Goal: Task Accomplishment & Management: Use online tool/utility

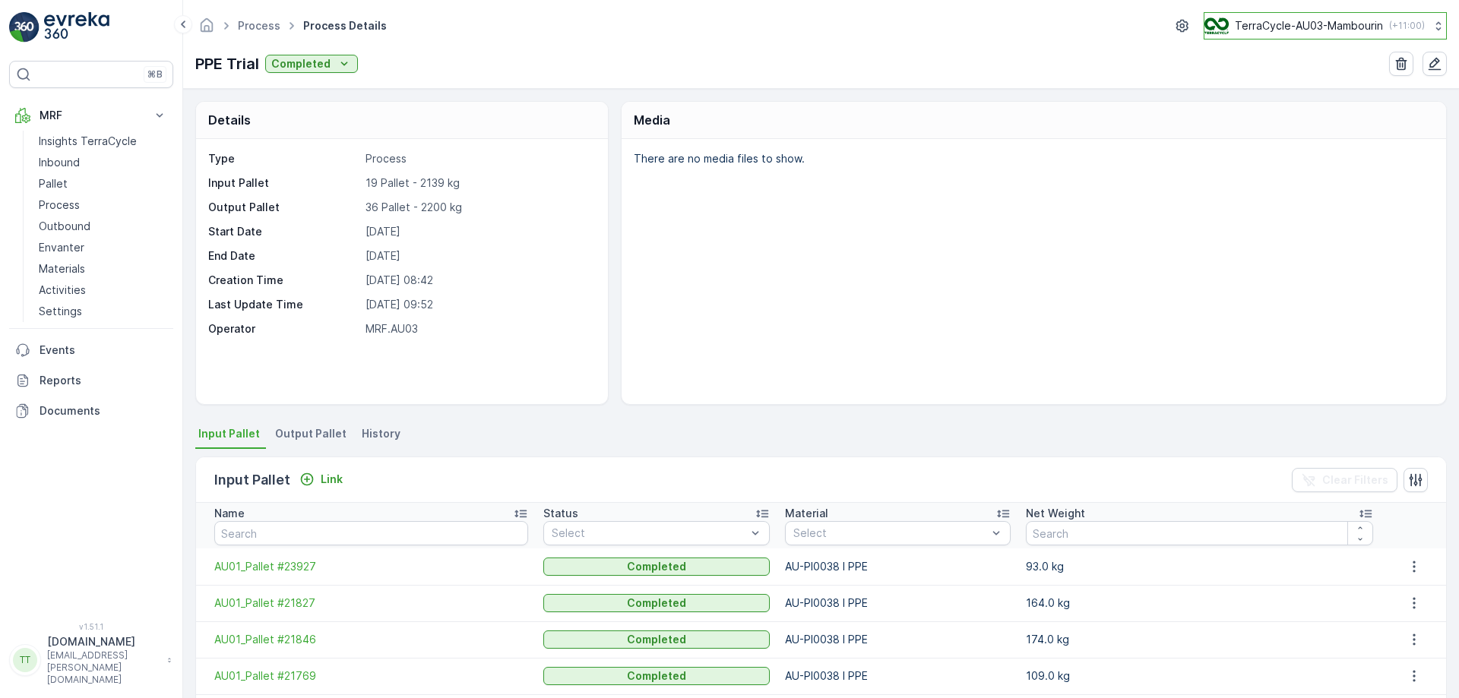
click at [1314, 27] on p "TerraCycle-AU03-Mambourin" at bounding box center [1309, 25] width 148 height 15
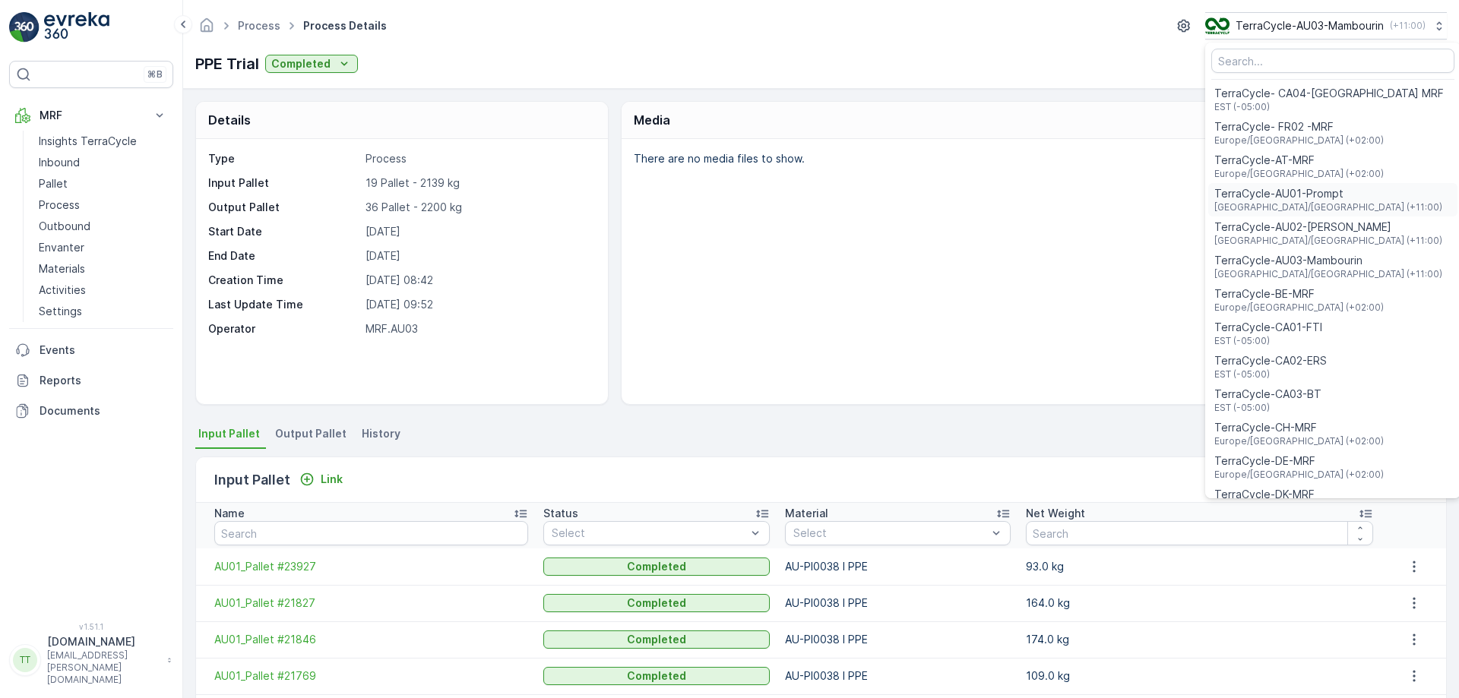
click at [1280, 202] on span "Australia/Sydney (+11:00)" at bounding box center [1328, 207] width 228 height 12
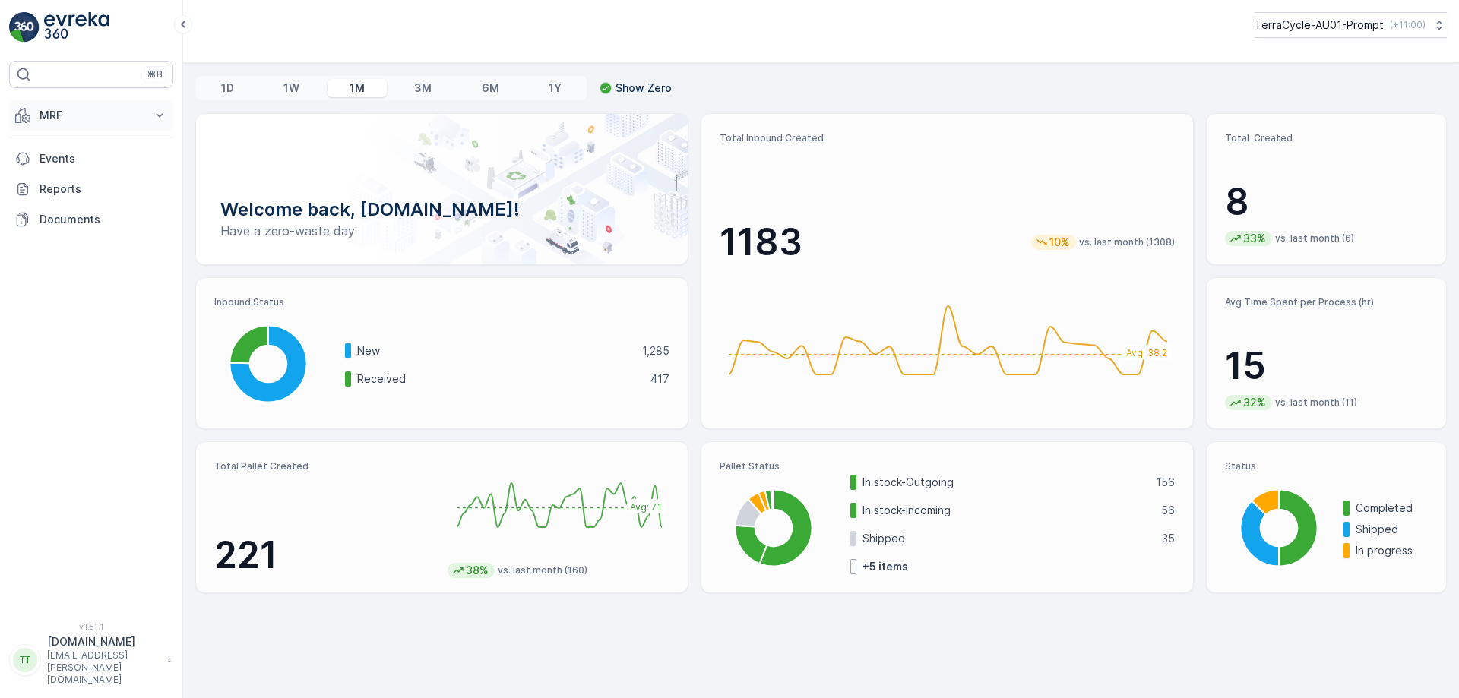
click at [122, 122] on p "MRF" at bounding box center [91, 115] width 103 height 15
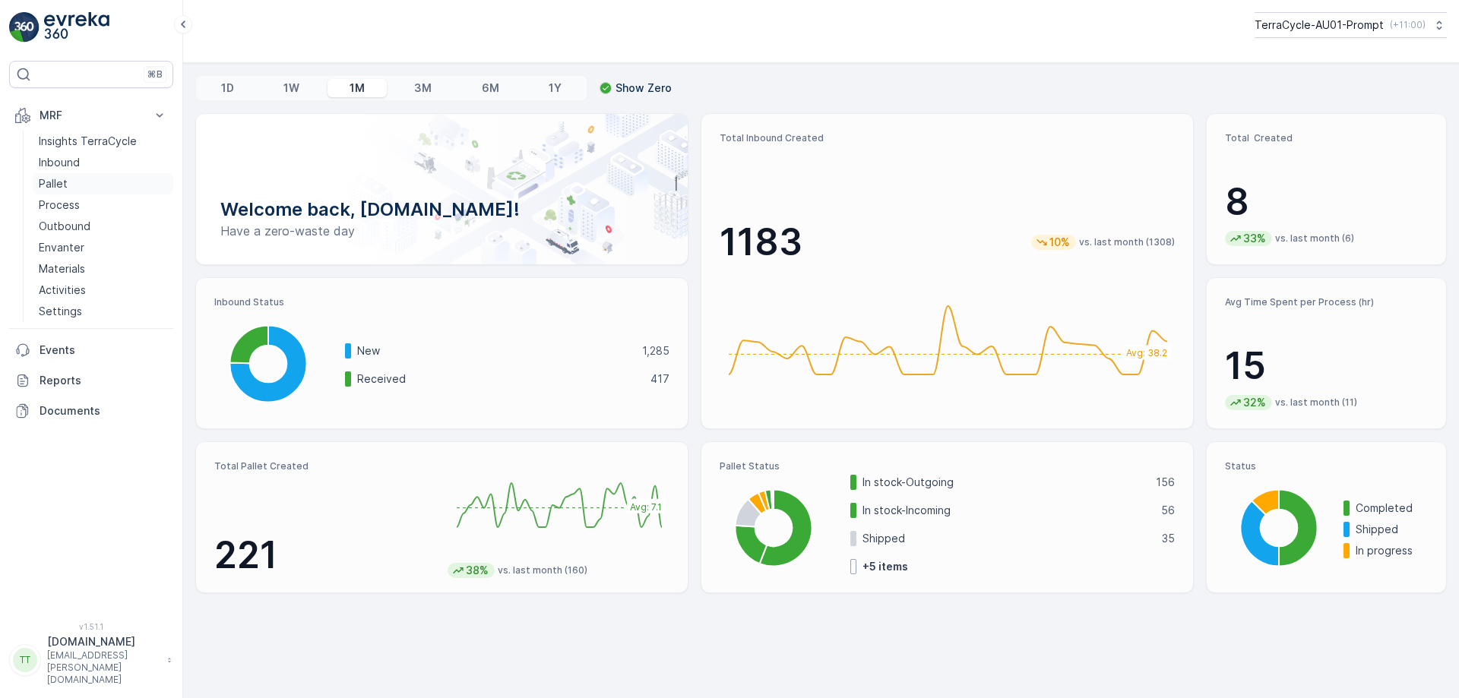
click at [49, 180] on p "Pallet" at bounding box center [53, 183] width 29 height 15
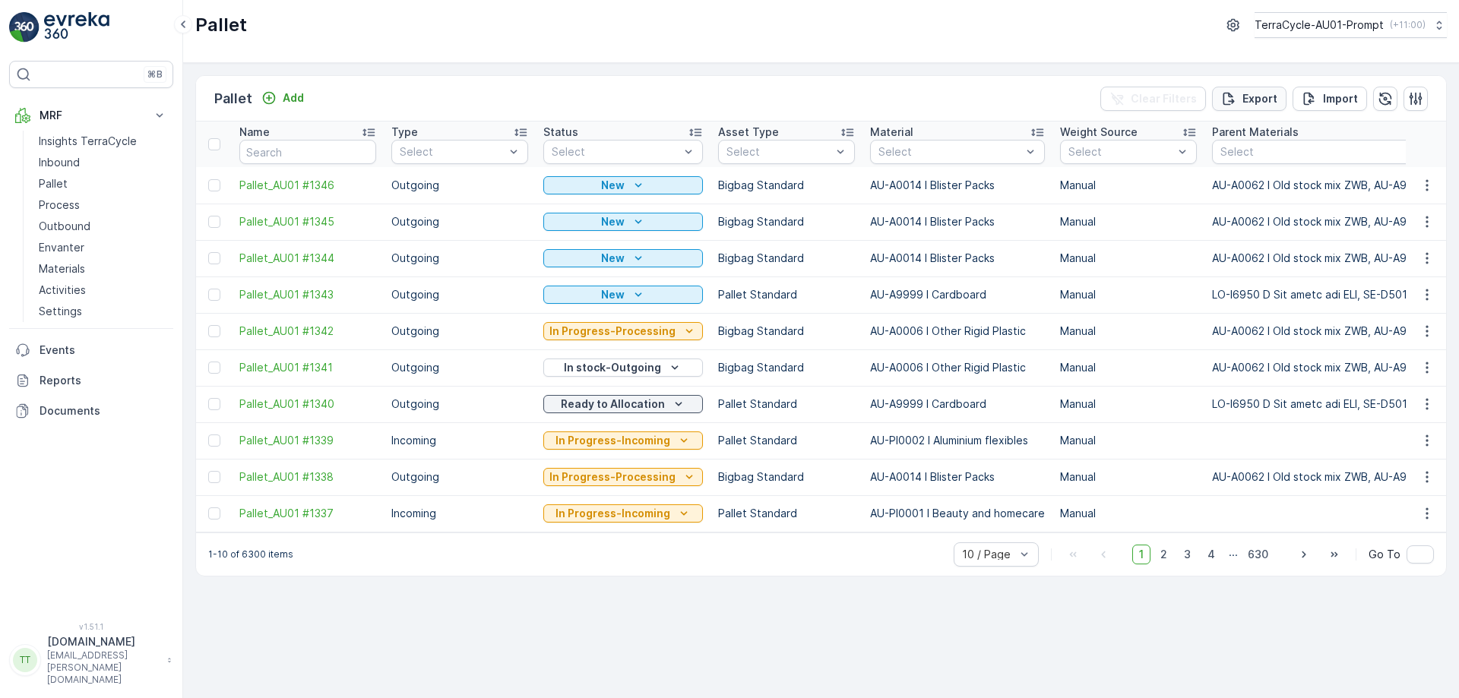
click at [1255, 96] on p "Export" at bounding box center [1259, 98] width 35 height 15
click at [1242, 93] on span "reports" at bounding box center [1322, 92] width 205 height 16
click at [68, 181] on link "Pallet" at bounding box center [103, 183] width 141 height 21
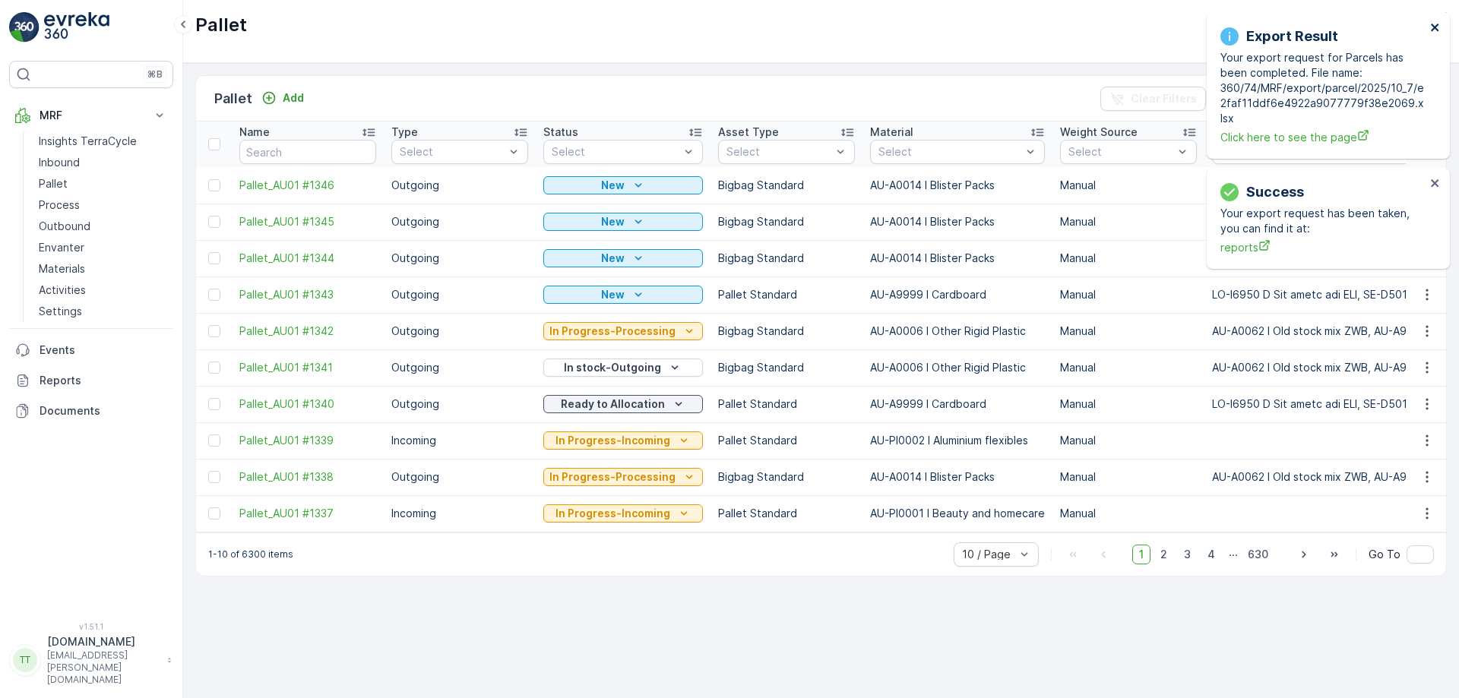
click at [1434, 24] on icon "close" at bounding box center [1435, 27] width 11 height 12
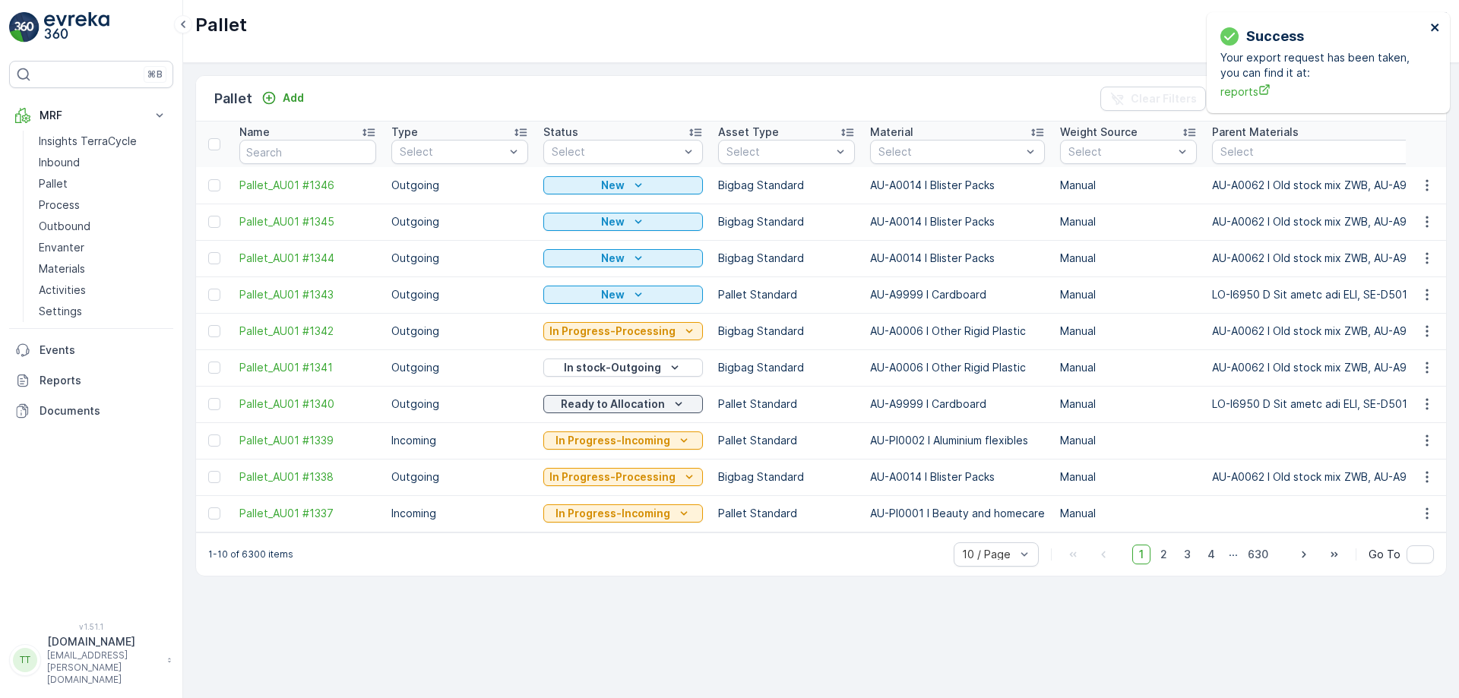
click at [1434, 24] on icon "close" at bounding box center [1435, 27] width 11 height 12
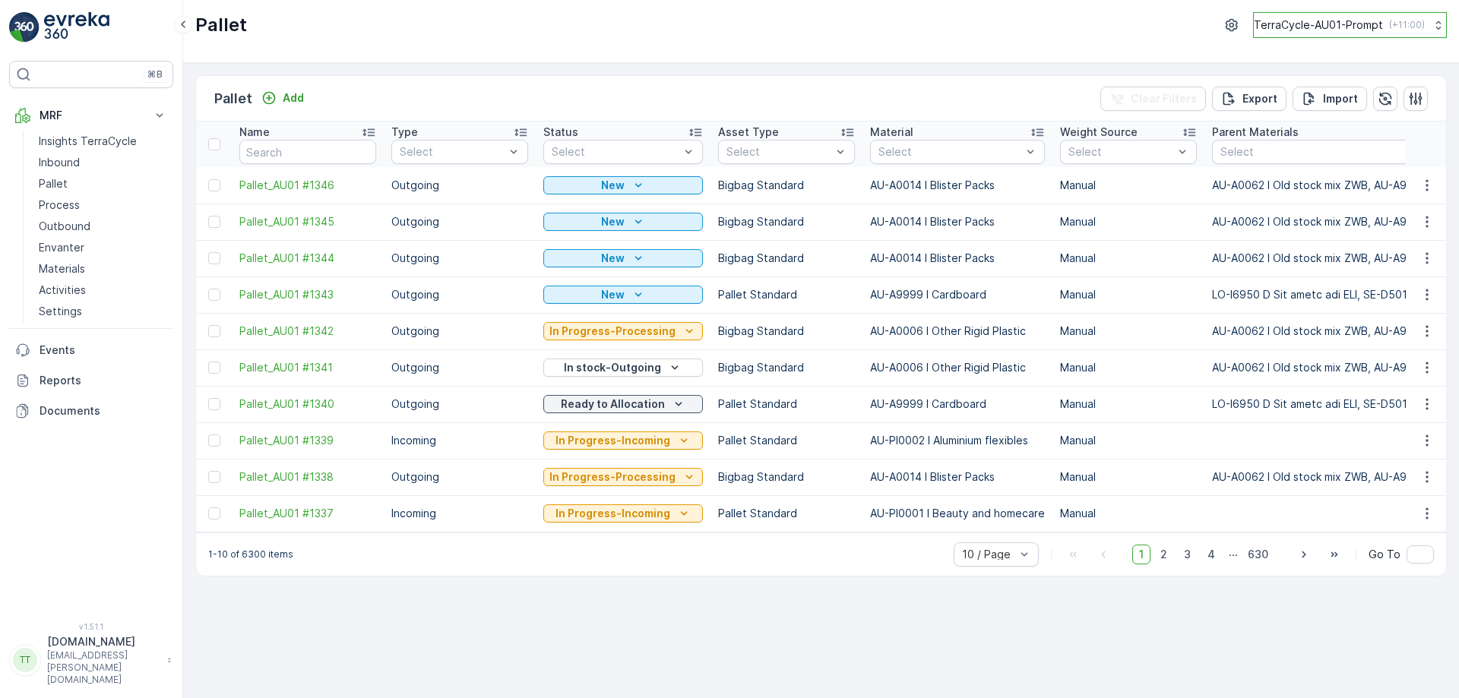
click at [1294, 18] on p "TerraCycle-AU01-Prompt" at bounding box center [1318, 24] width 129 height 15
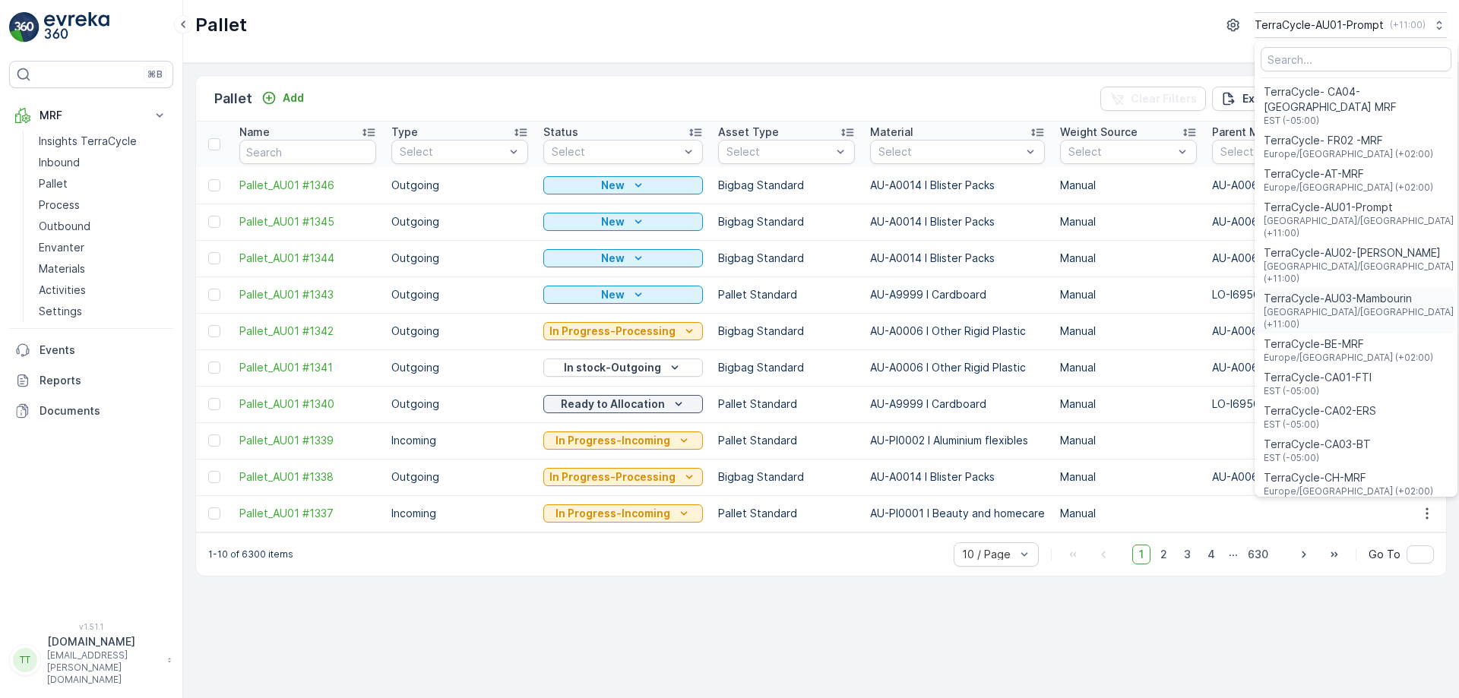
click at [1339, 291] on span "TerraCycle-AU03-Mambourin" at bounding box center [1360, 298] width 192 height 15
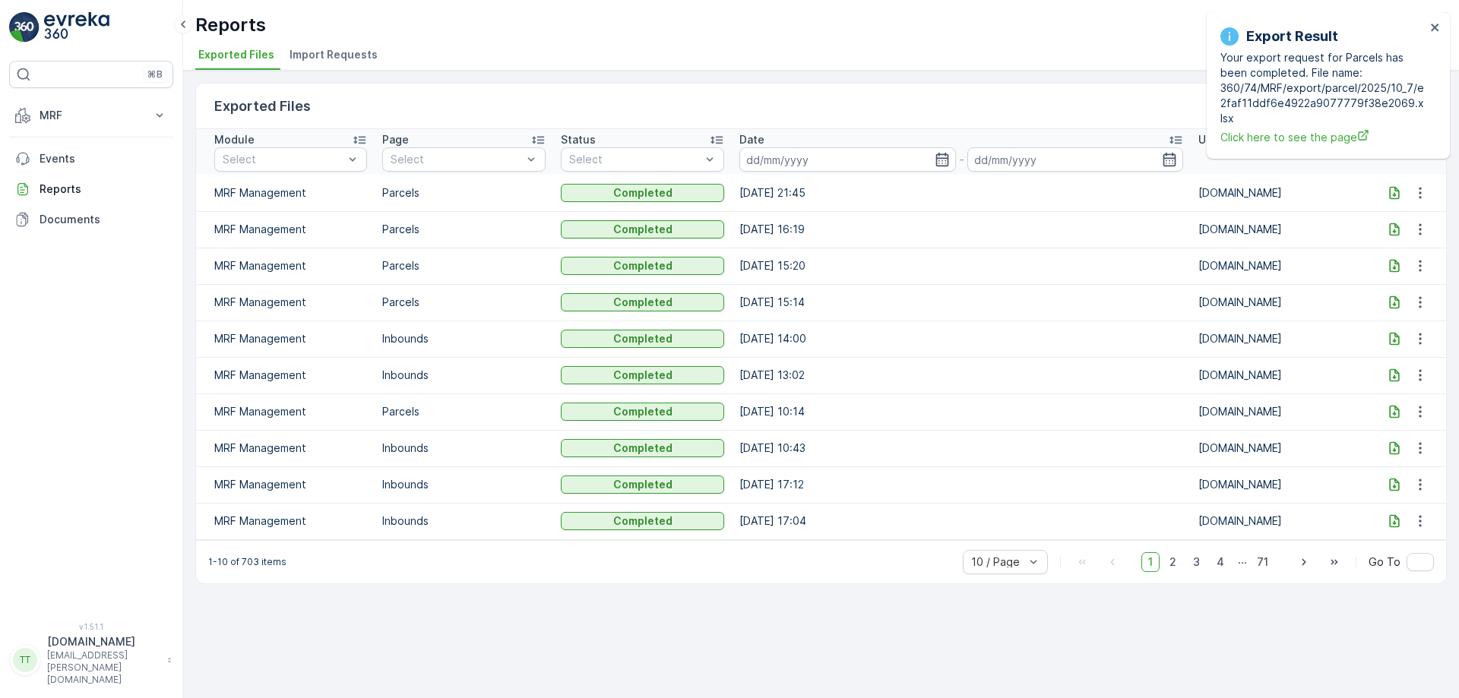
click at [1399, 195] on icon at bounding box center [1394, 192] width 15 height 15
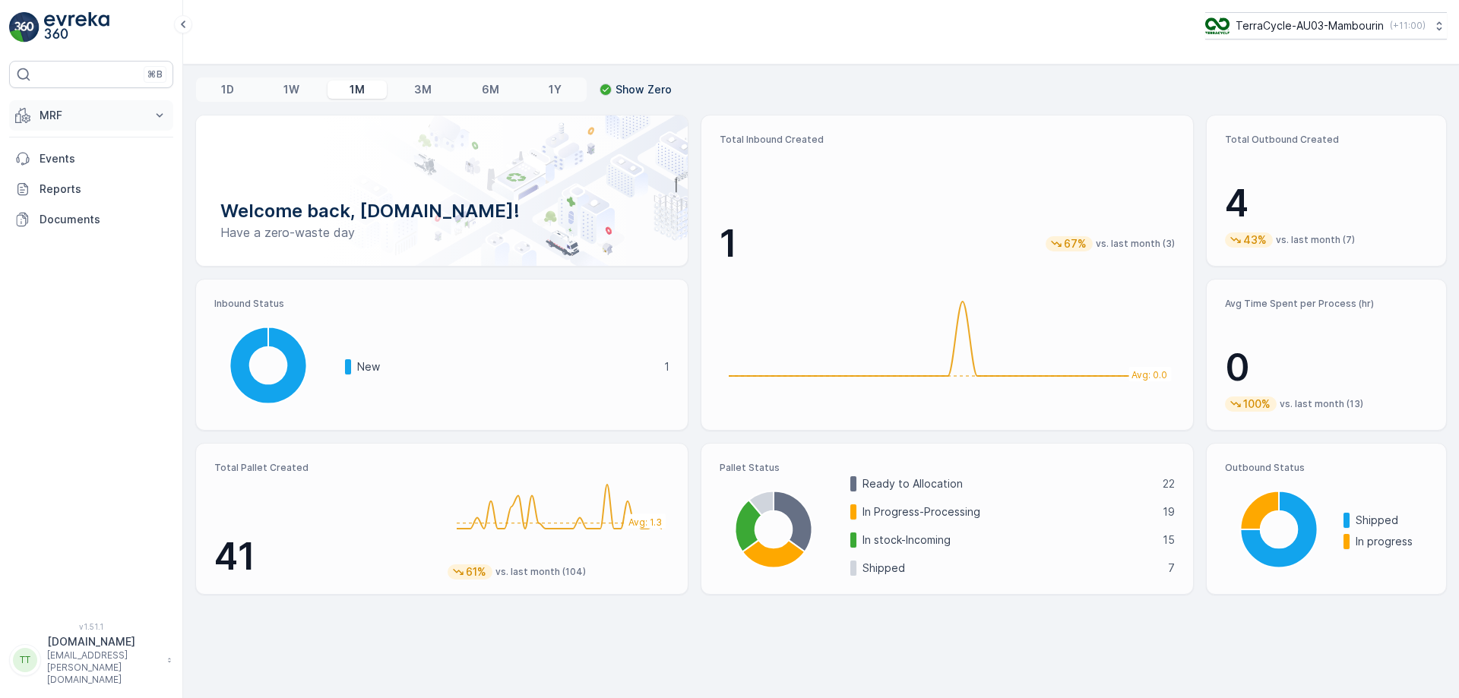
click at [117, 119] on p "MRF" at bounding box center [91, 115] width 103 height 15
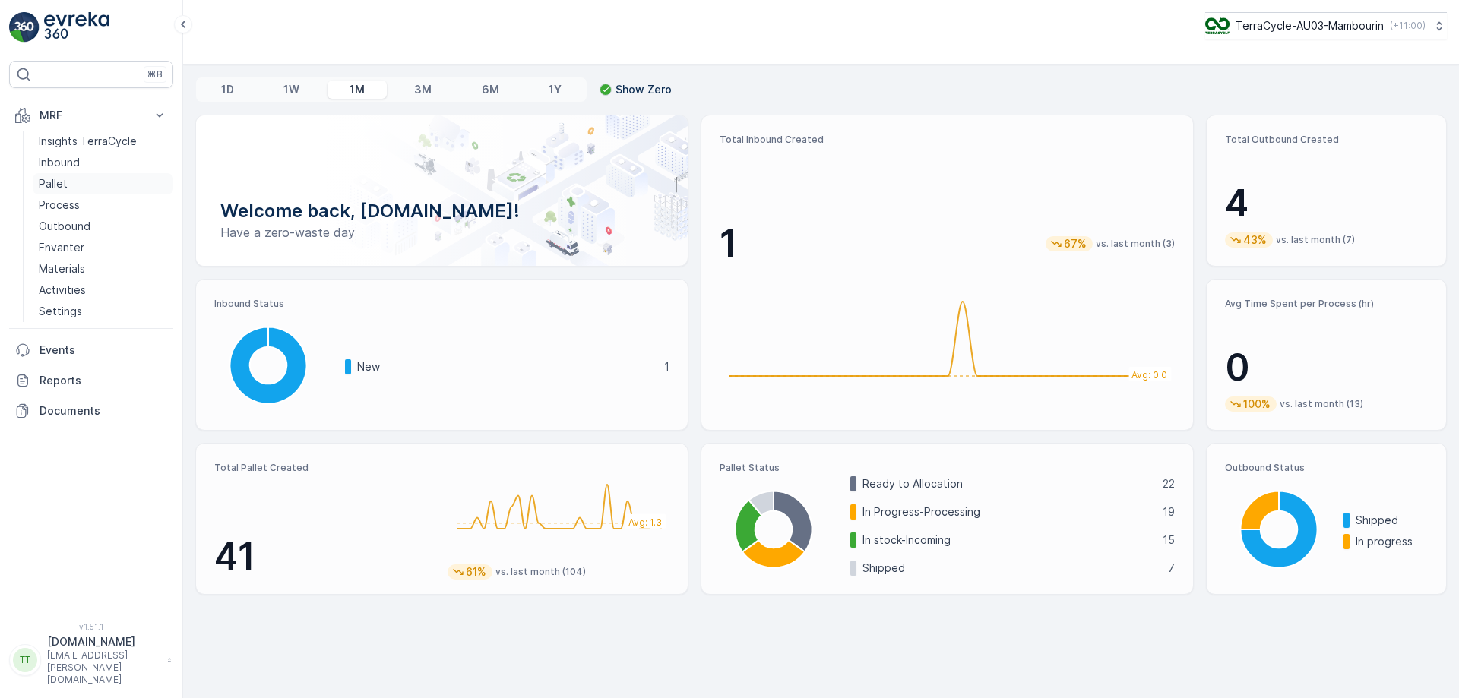
click at [88, 179] on link "Pallet" at bounding box center [103, 183] width 141 height 21
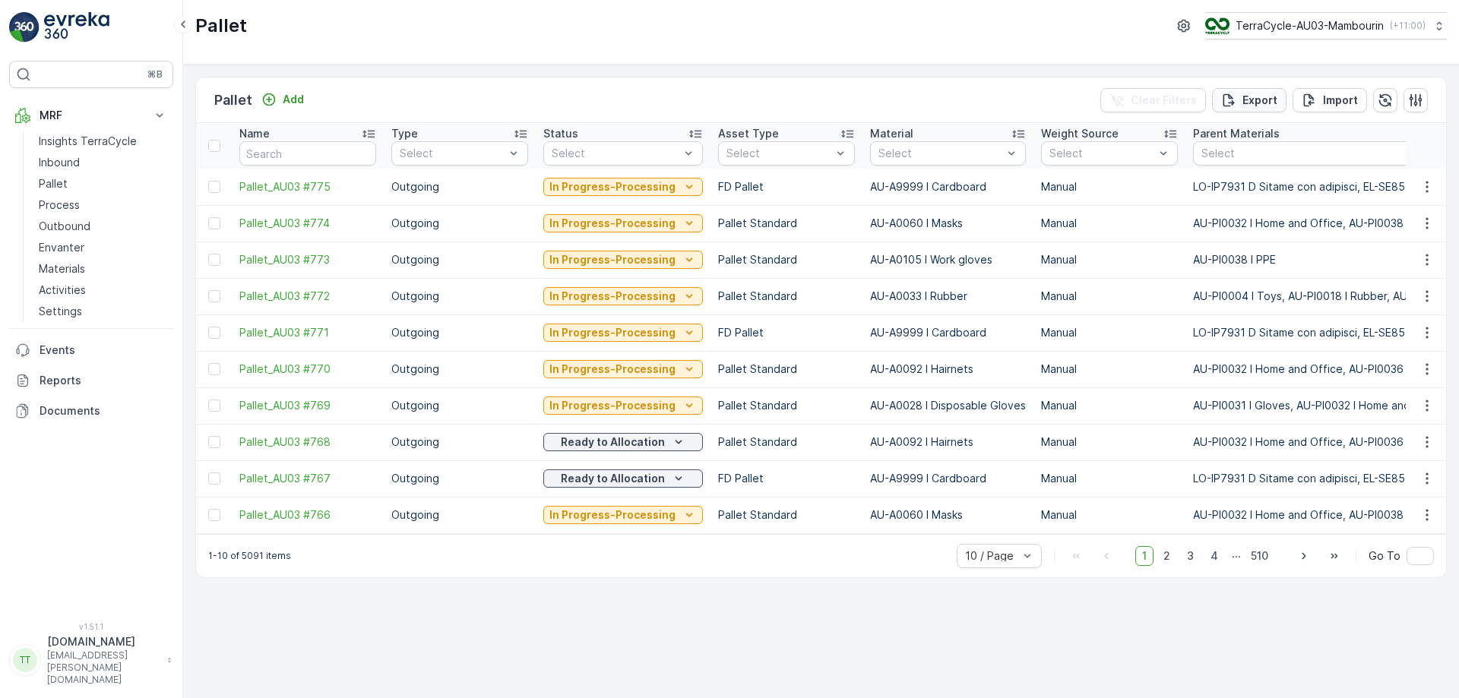
click at [1292, 104] on div "Clear Filters Export Import" at bounding box center [1263, 100] width 327 height 24
click at [1257, 104] on p "Export" at bounding box center [1259, 100] width 35 height 15
click at [1243, 91] on span "reports" at bounding box center [1322, 92] width 205 height 16
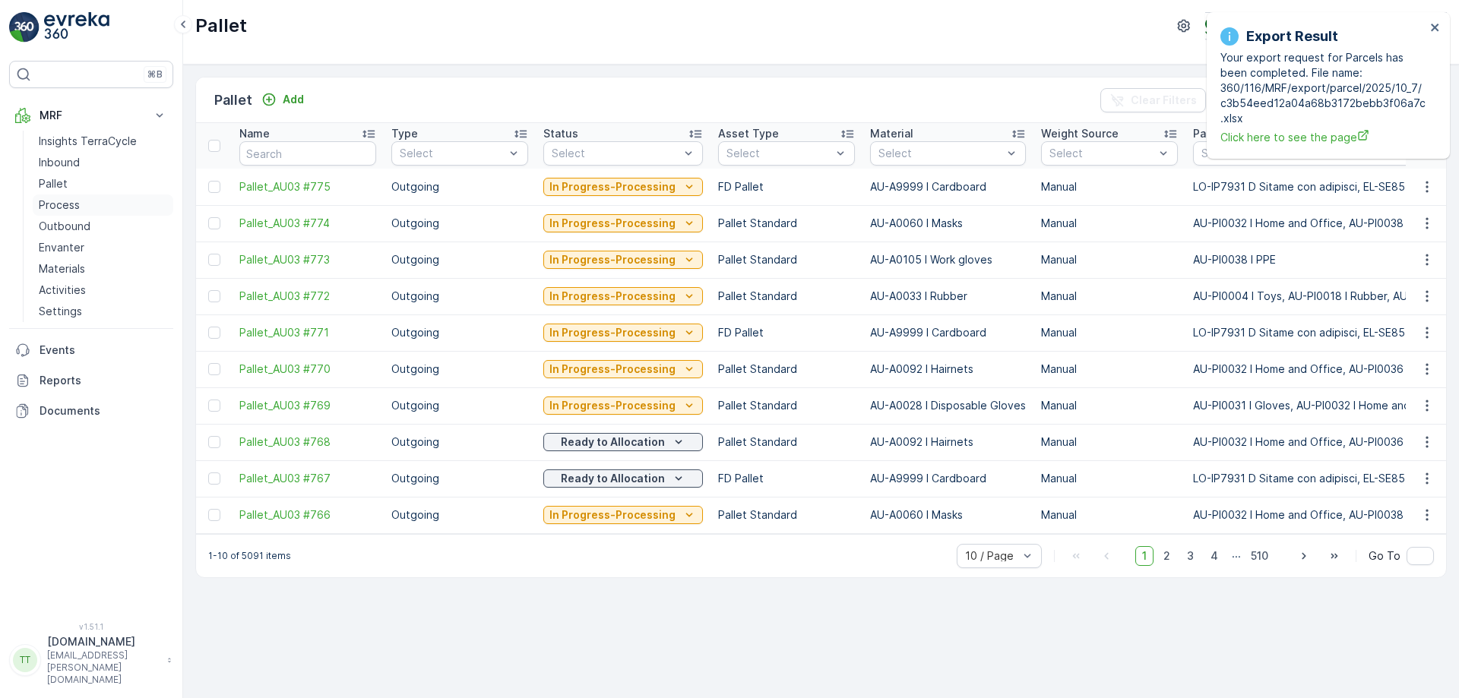
click at [68, 204] on p "Process" at bounding box center [59, 205] width 41 height 15
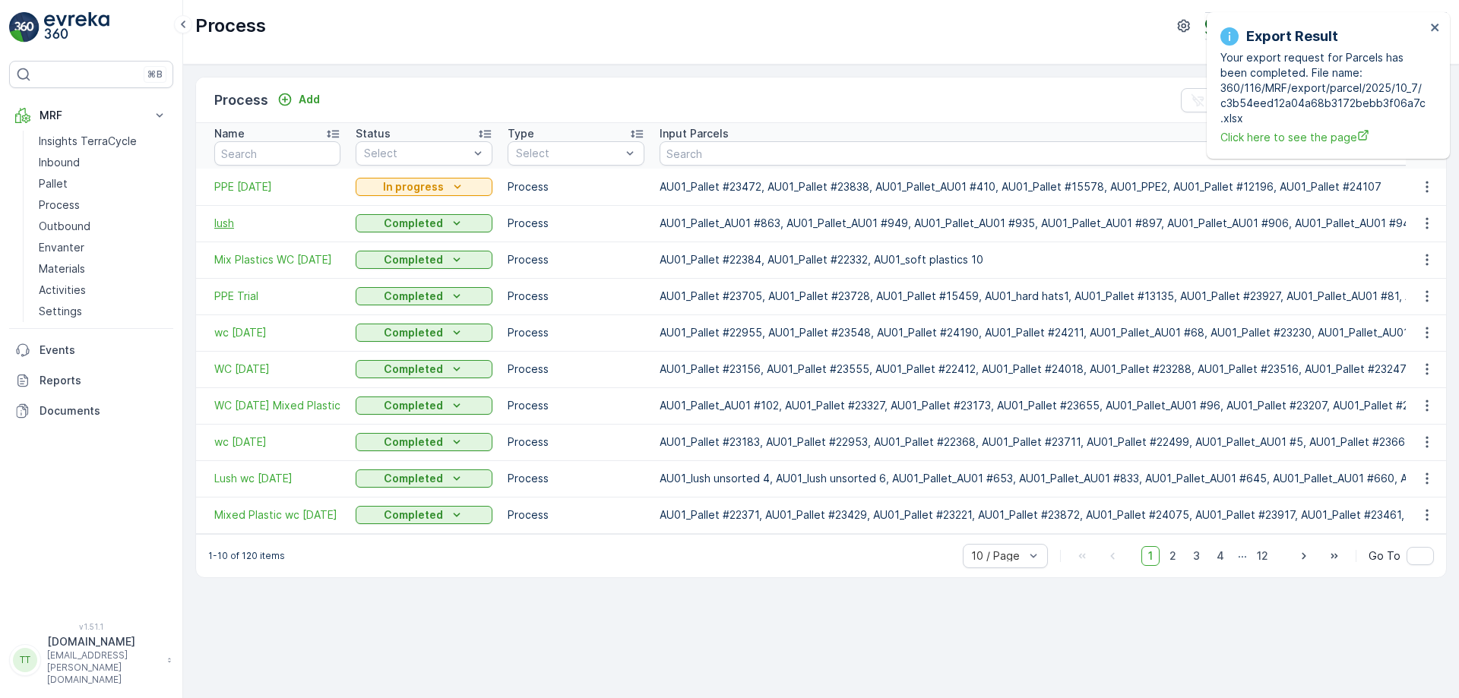
click at [230, 223] on span "lush" at bounding box center [277, 223] width 126 height 15
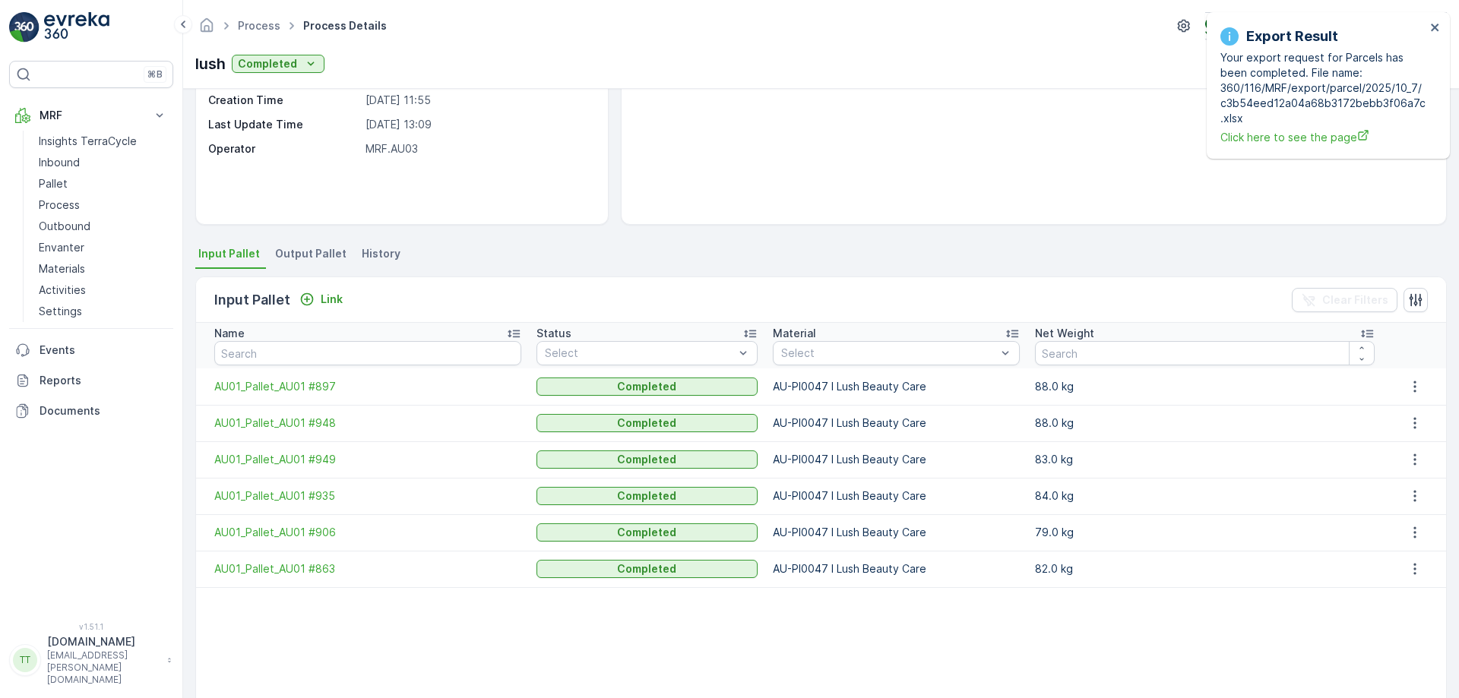
scroll to position [181, 0]
click at [309, 248] on span "Output Pallet" at bounding box center [310, 252] width 71 height 15
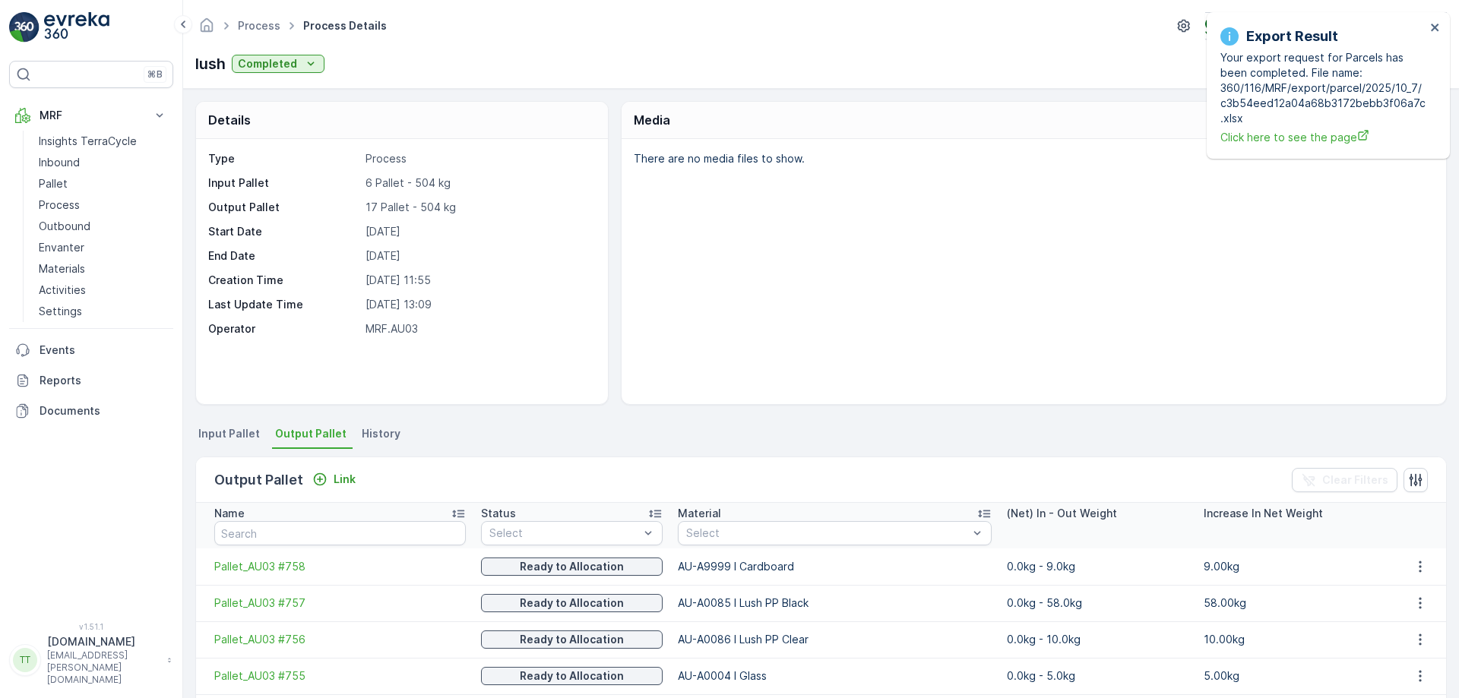
click at [1000, 331] on div "There are no media files to show." at bounding box center [1034, 271] width 824 height 265
click at [1434, 30] on icon "close" at bounding box center [1435, 27] width 11 height 12
click at [1437, 30] on icon "close" at bounding box center [1435, 28] width 8 height 8
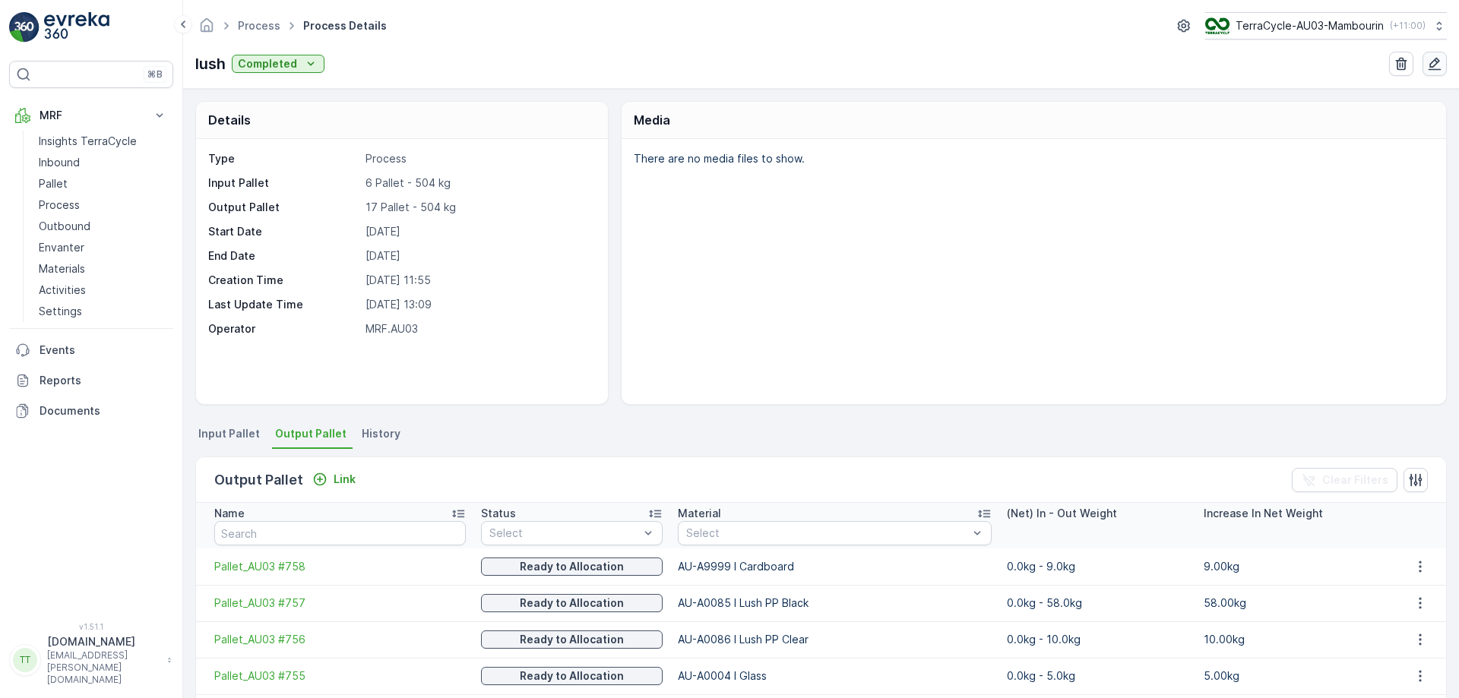
click at [1430, 65] on icon "button" at bounding box center [1434, 64] width 13 height 13
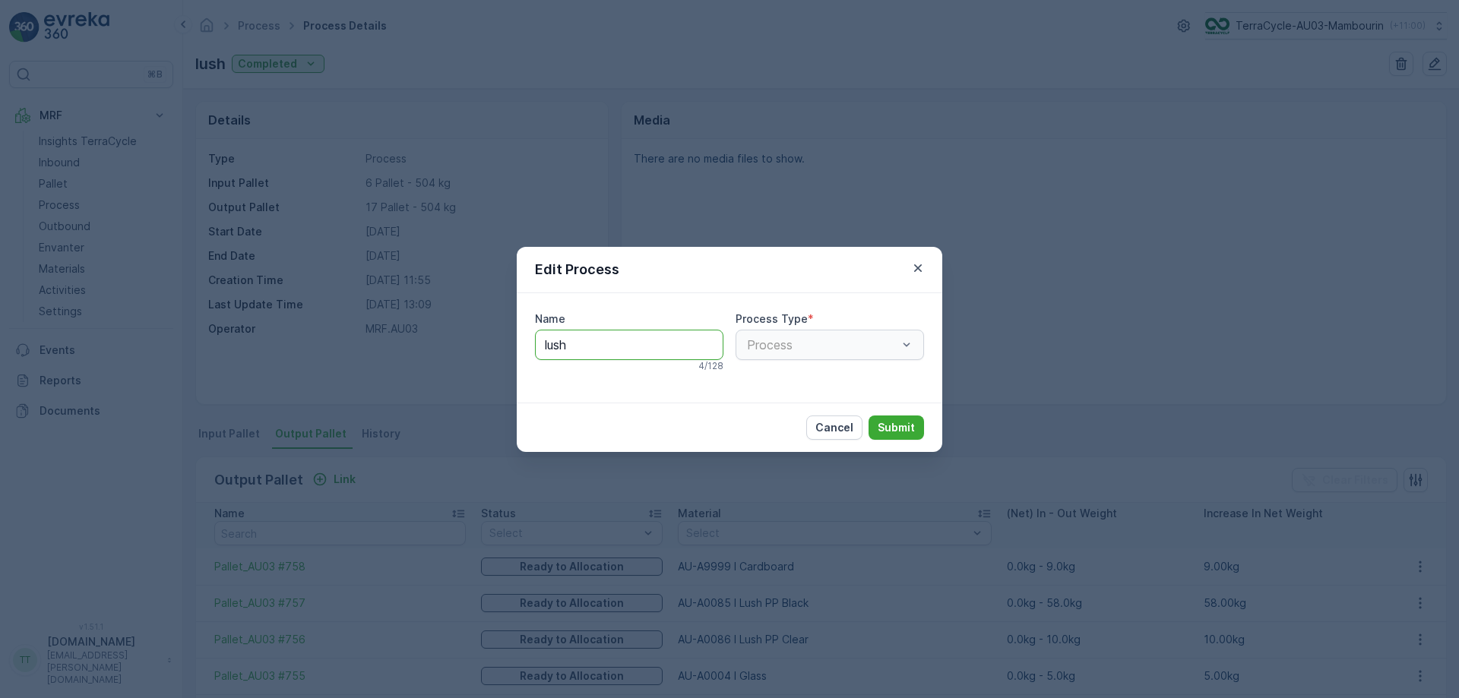
click at [597, 345] on input "lush" at bounding box center [629, 345] width 188 height 30
type input "l"
type input "Lush 29/09/2025"
click at [868, 416] on button "Submit" at bounding box center [895, 428] width 55 height 24
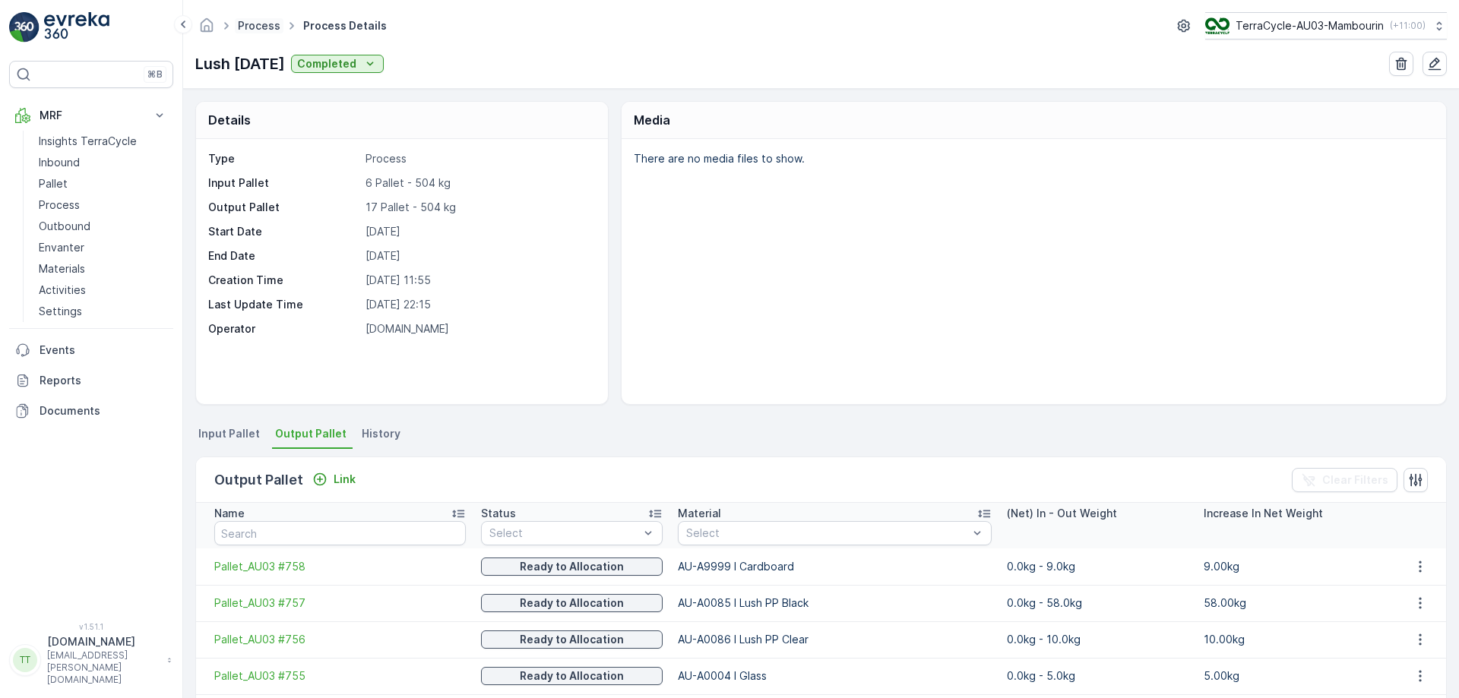
click at [269, 20] on link "Process" at bounding box center [259, 25] width 43 height 13
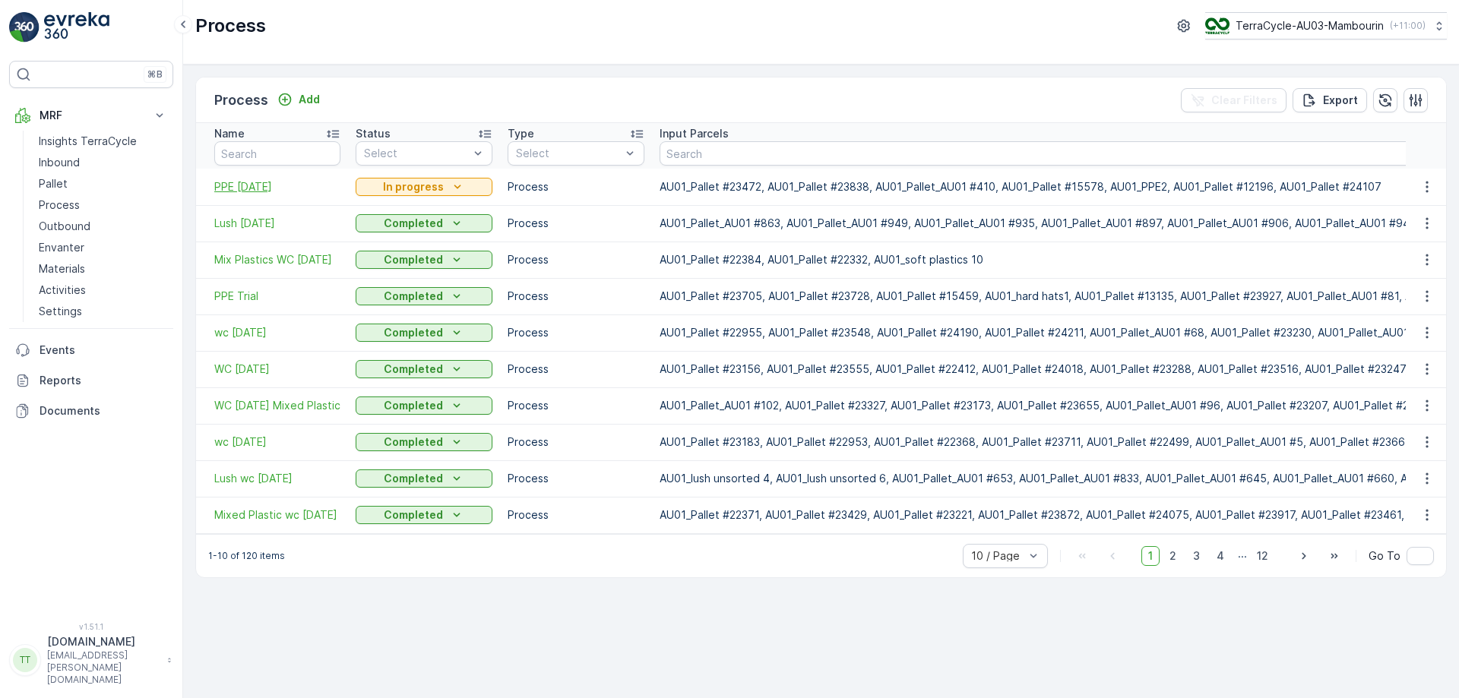
click at [254, 183] on span "PPE 29/9/25" at bounding box center [277, 186] width 126 height 15
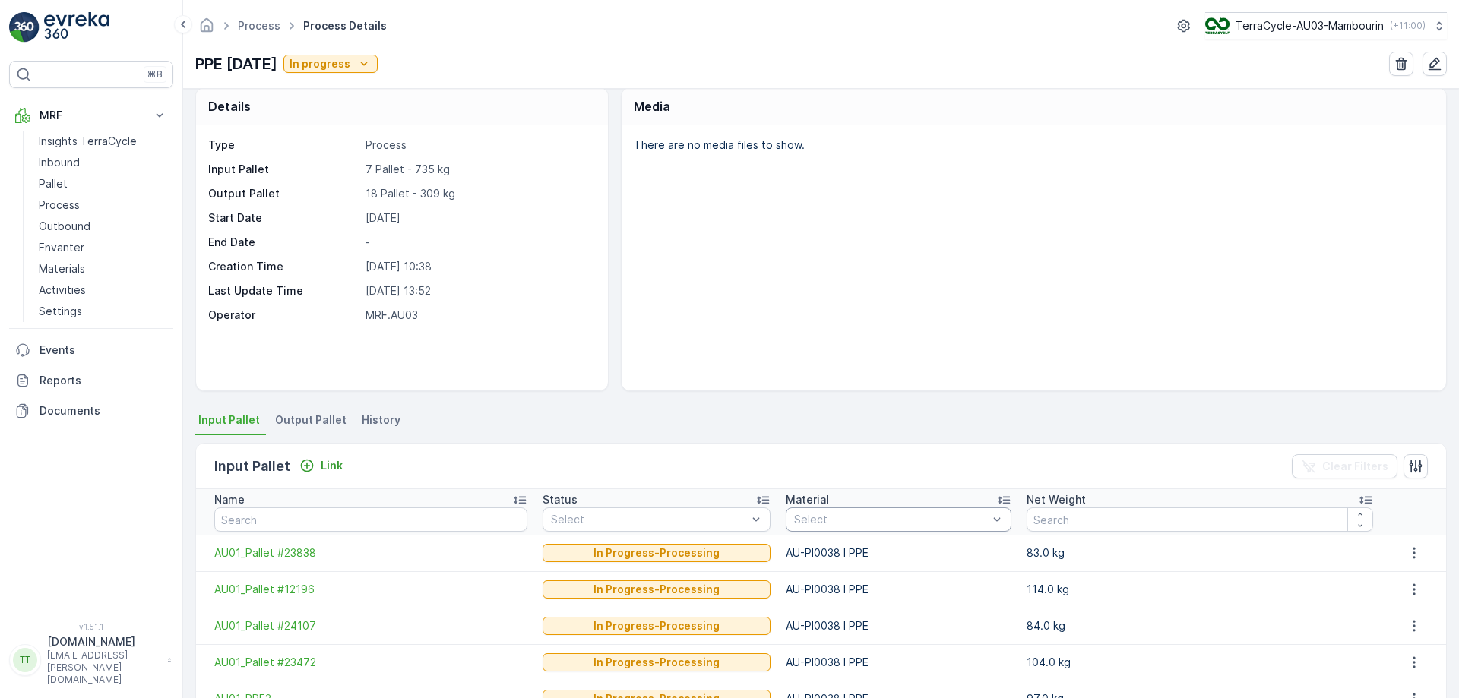
scroll to position [13, 0]
drag, startPoint x: 195, startPoint y: 62, endPoint x: 286, endPoint y: 67, distance: 91.3
click at [277, 67] on p "PPE 29/9/25" at bounding box center [236, 63] width 82 height 23
copy p "PPE 29/9/25"
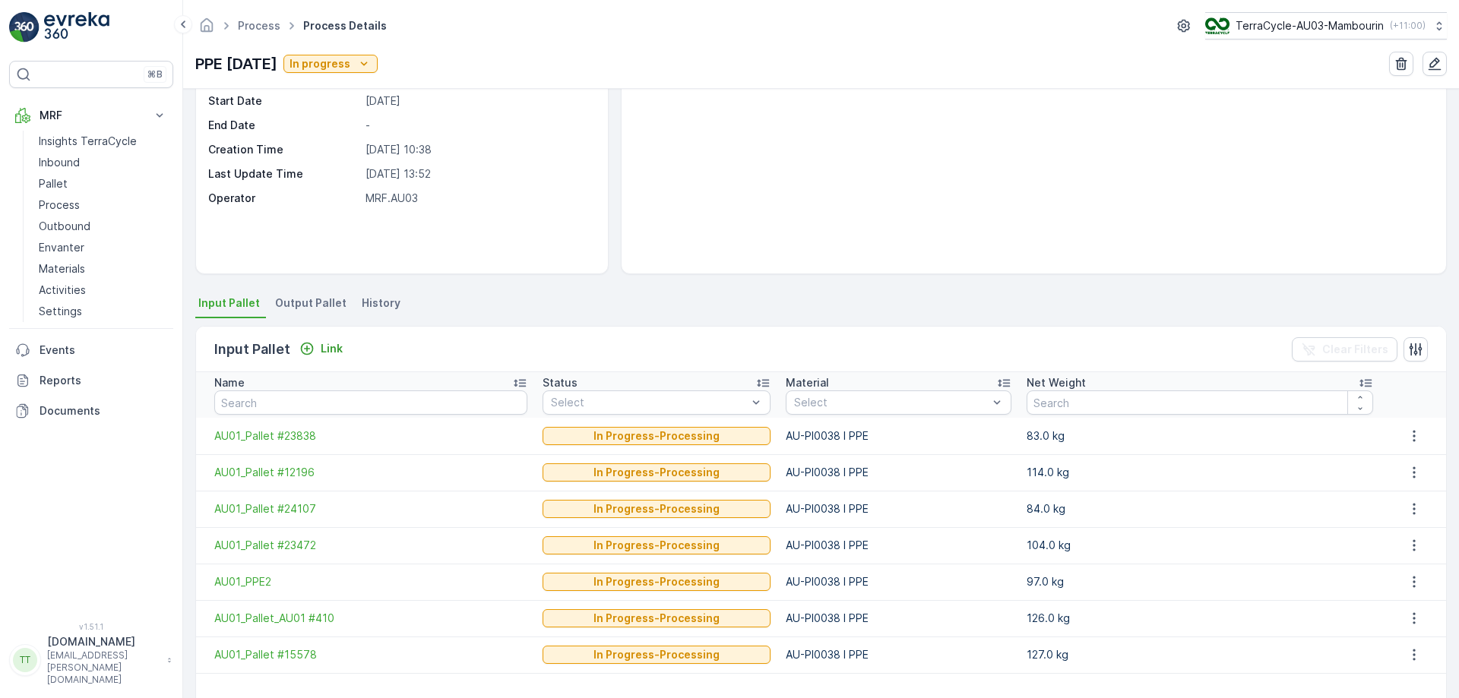
scroll to position [0, 0]
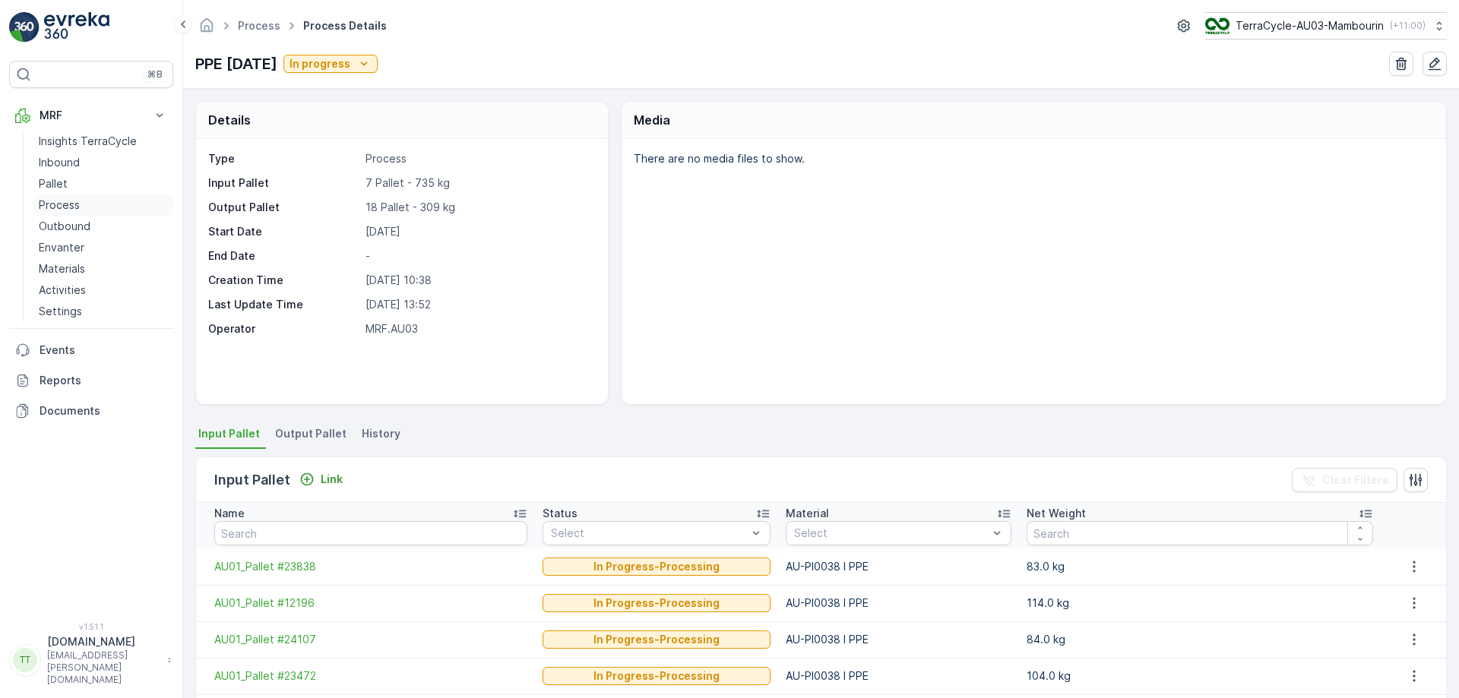
click at [92, 201] on link "Process" at bounding box center [103, 205] width 141 height 21
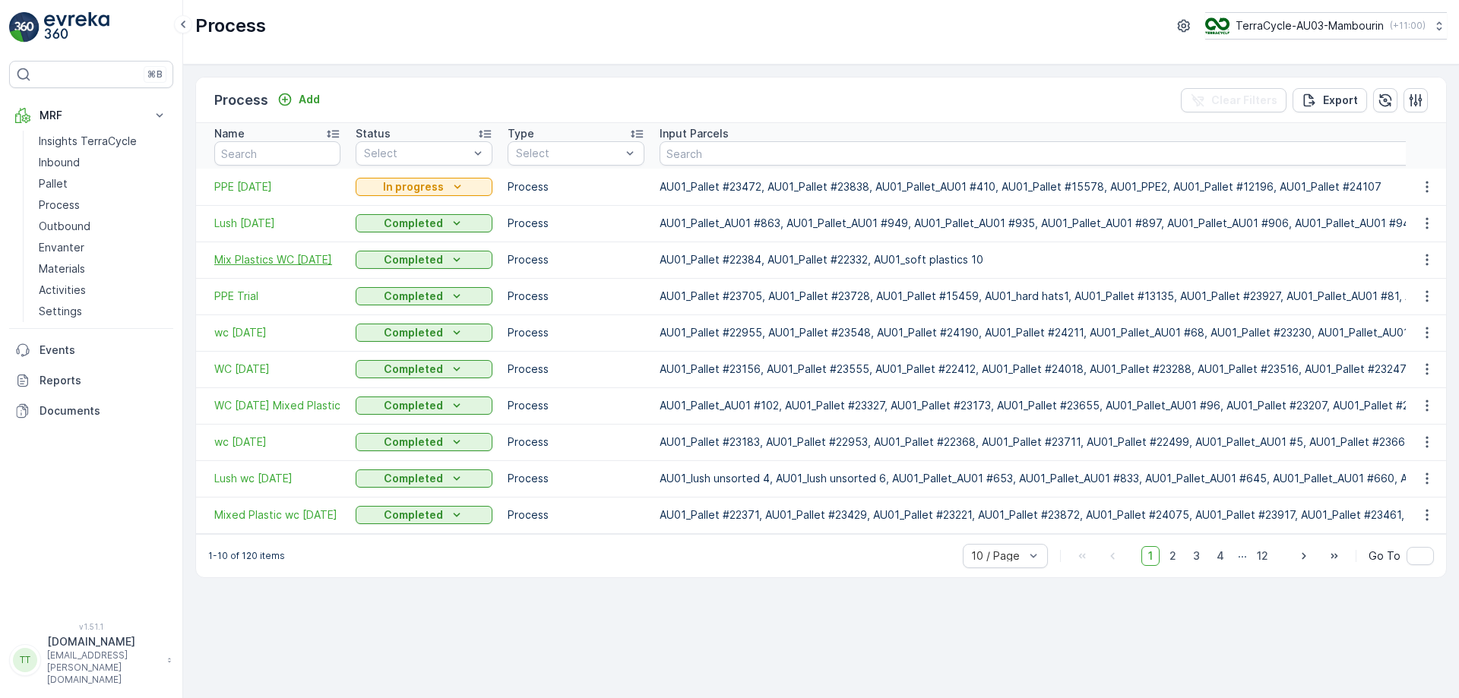
click at [274, 264] on span "Mix Plastics WC 15/9/25" at bounding box center [277, 259] width 126 height 15
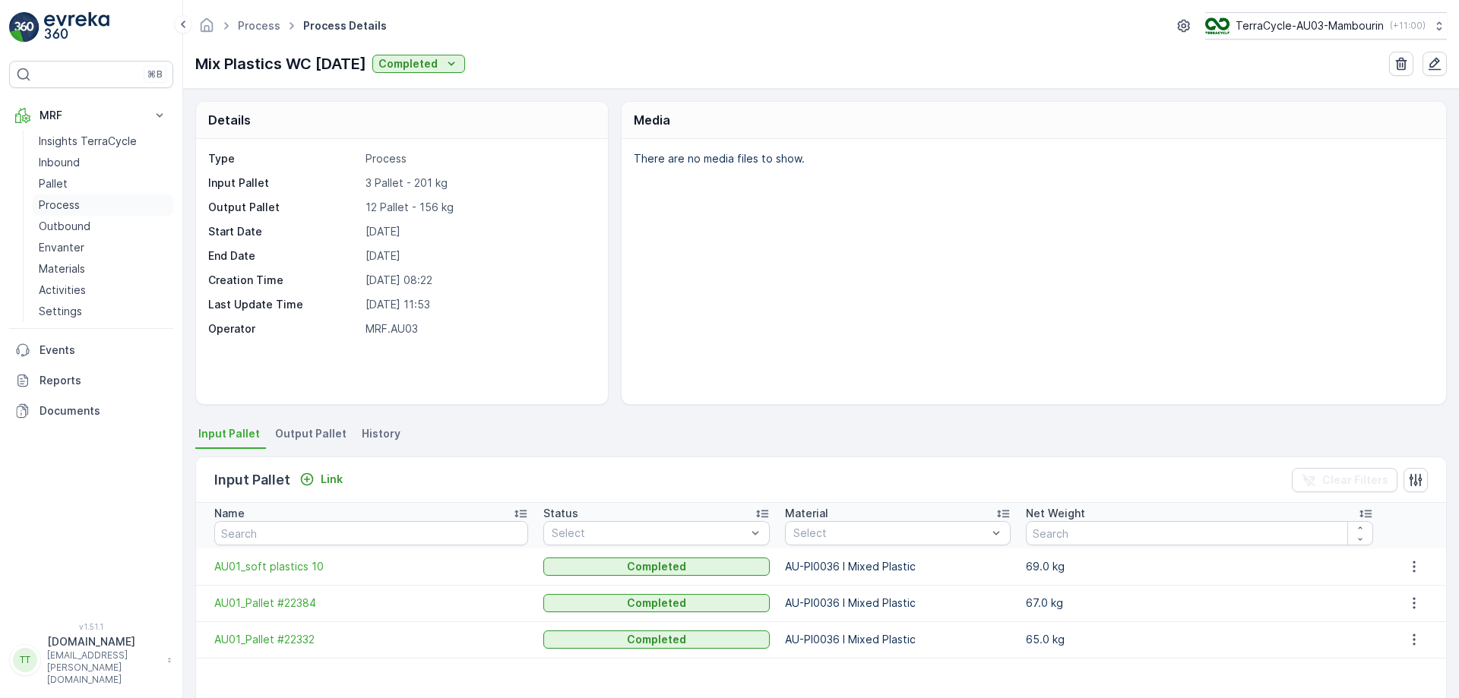
click at [77, 200] on p "Process" at bounding box center [59, 205] width 41 height 15
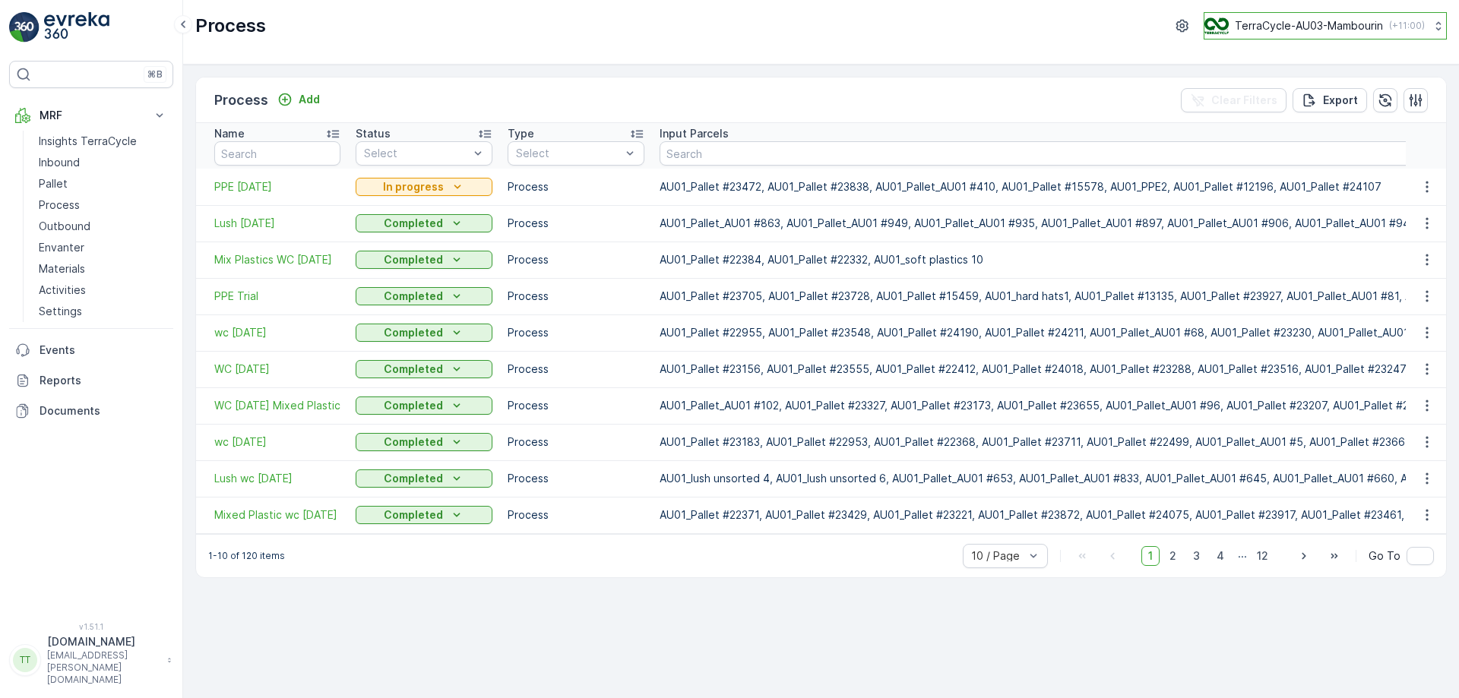
click at [1339, 24] on p "TerraCycle-AU03-Mambourin" at bounding box center [1309, 25] width 148 height 15
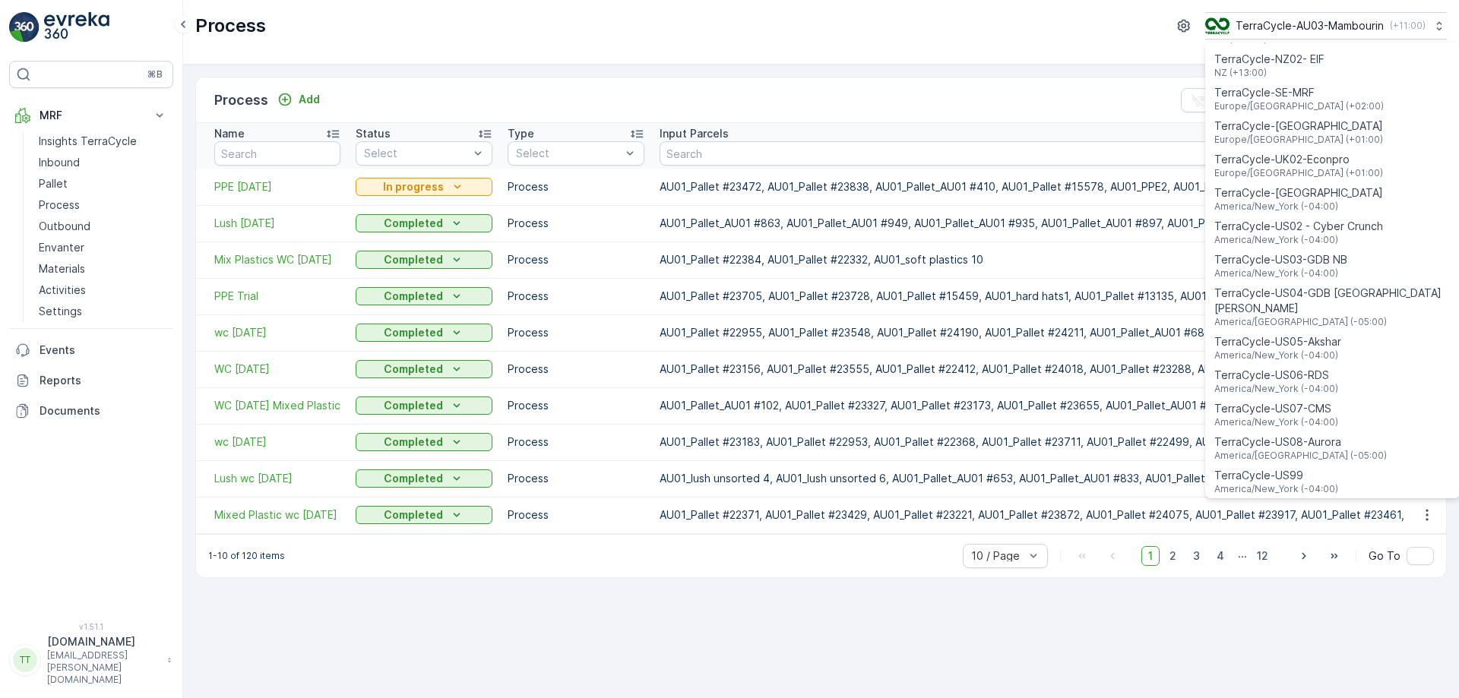
scroll to position [1092, 0]
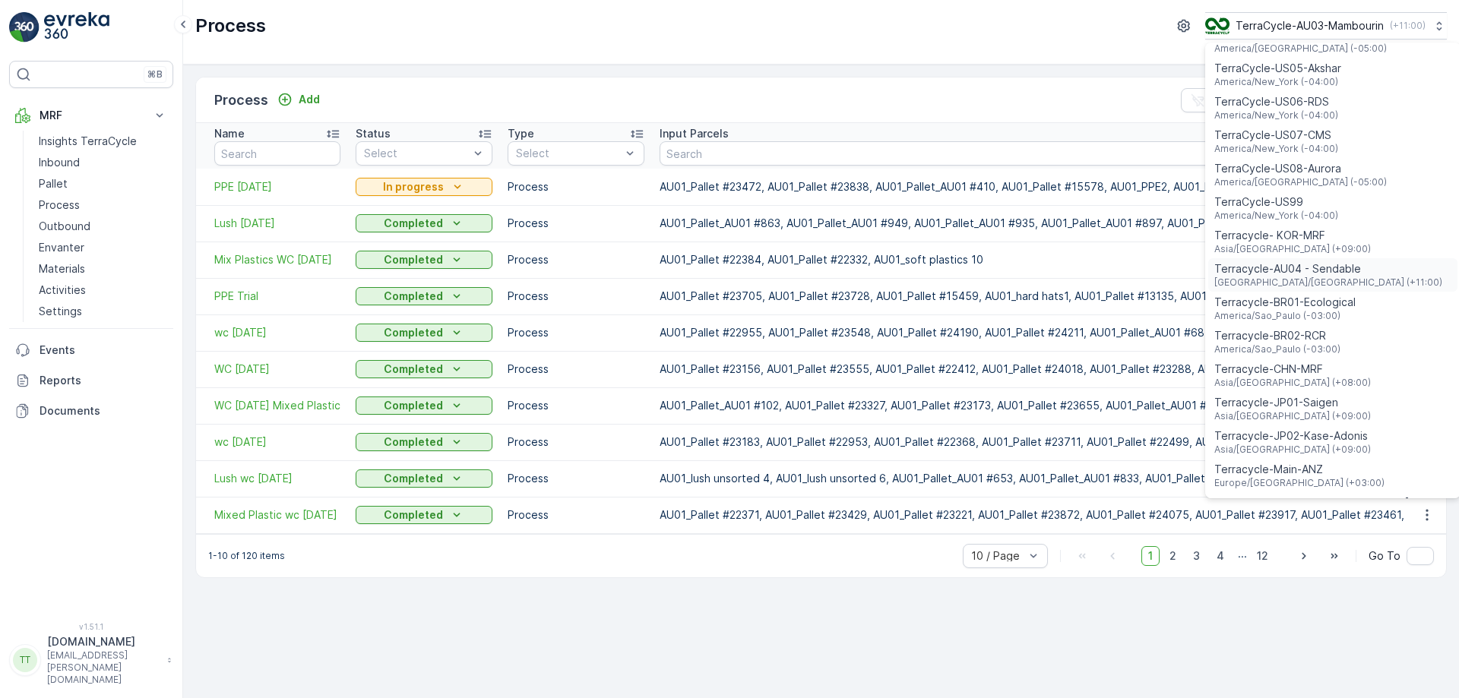
click at [1341, 261] on span "Terracycle-AU04 - Sendable" at bounding box center [1328, 268] width 228 height 15
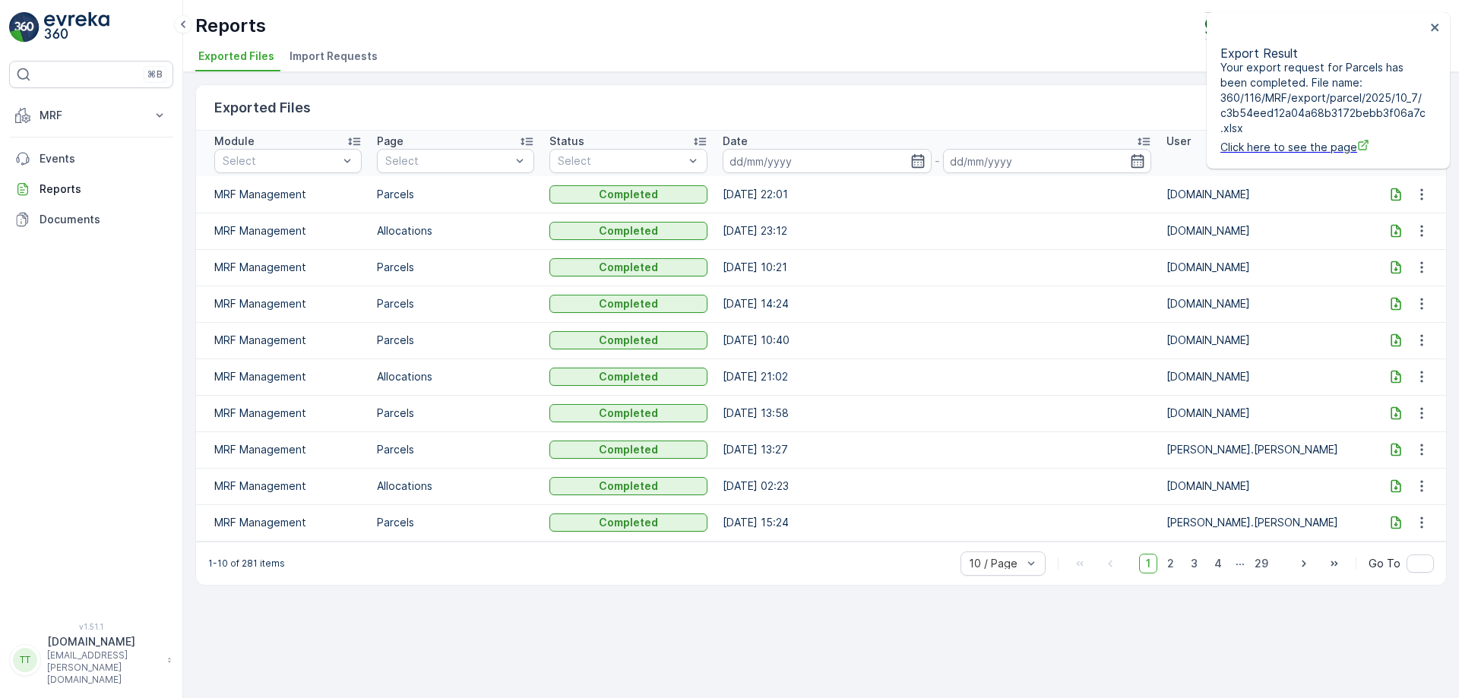
click at [1390, 195] on icon at bounding box center [1395, 194] width 10 height 13
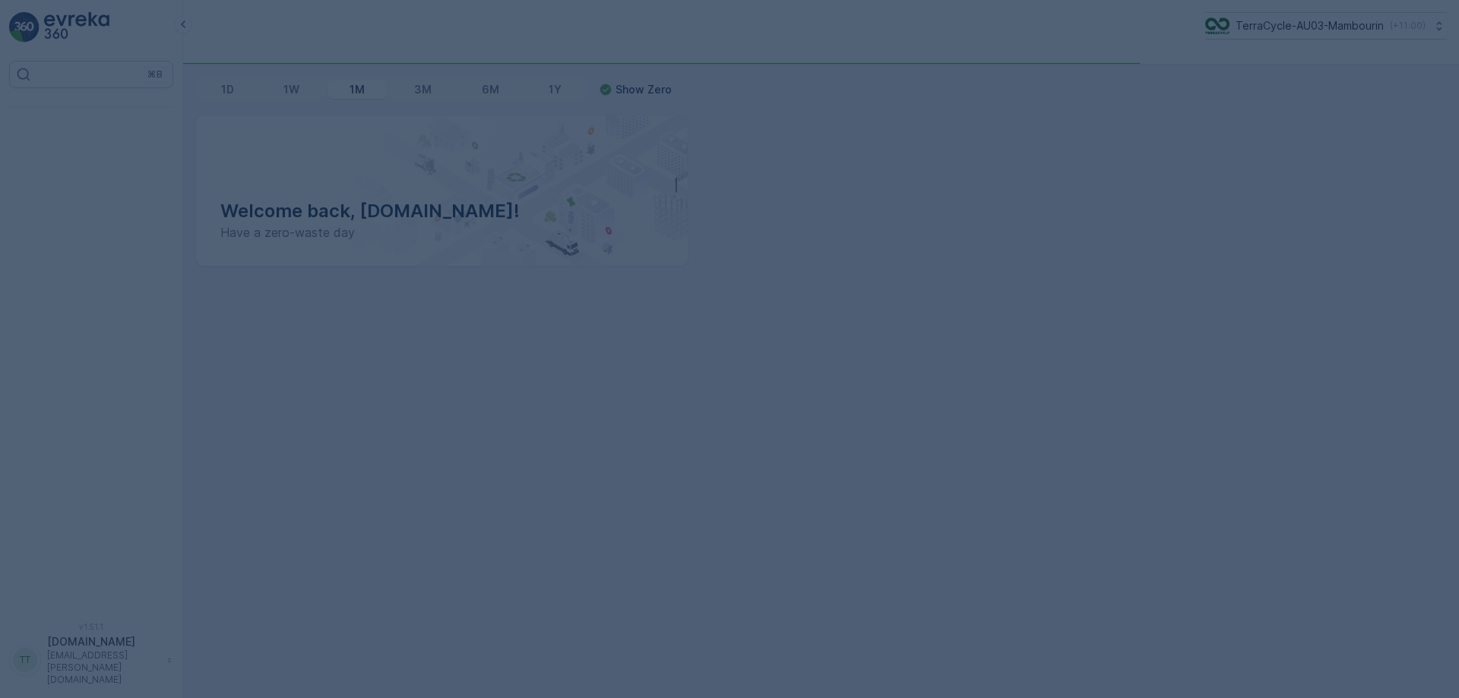
click at [101, 126] on div at bounding box center [729, 349] width 1459 height 698
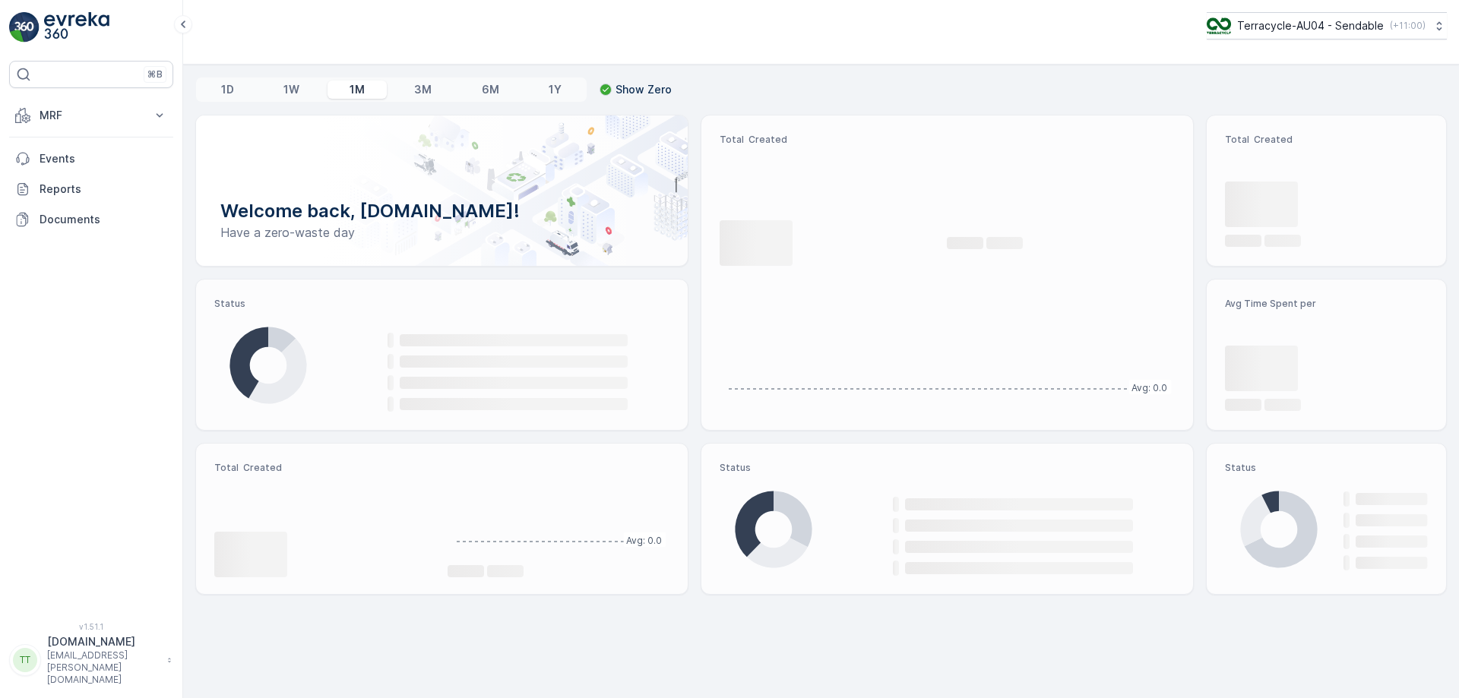
click at [101, 126] on button "MRF" at bounding box center [91, 115] width 164 height 30
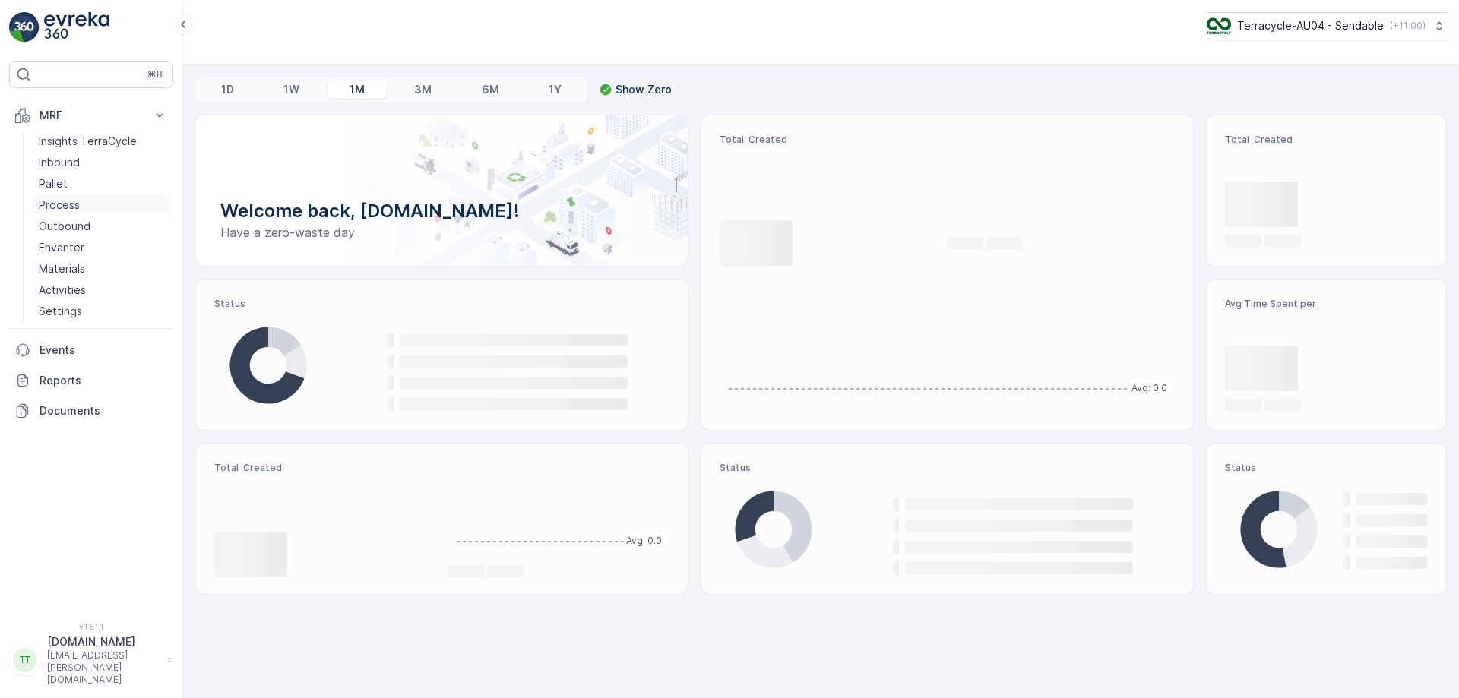
click at [61, 203] on p "Process" at bounding box center [59, 205] width 41 height 15
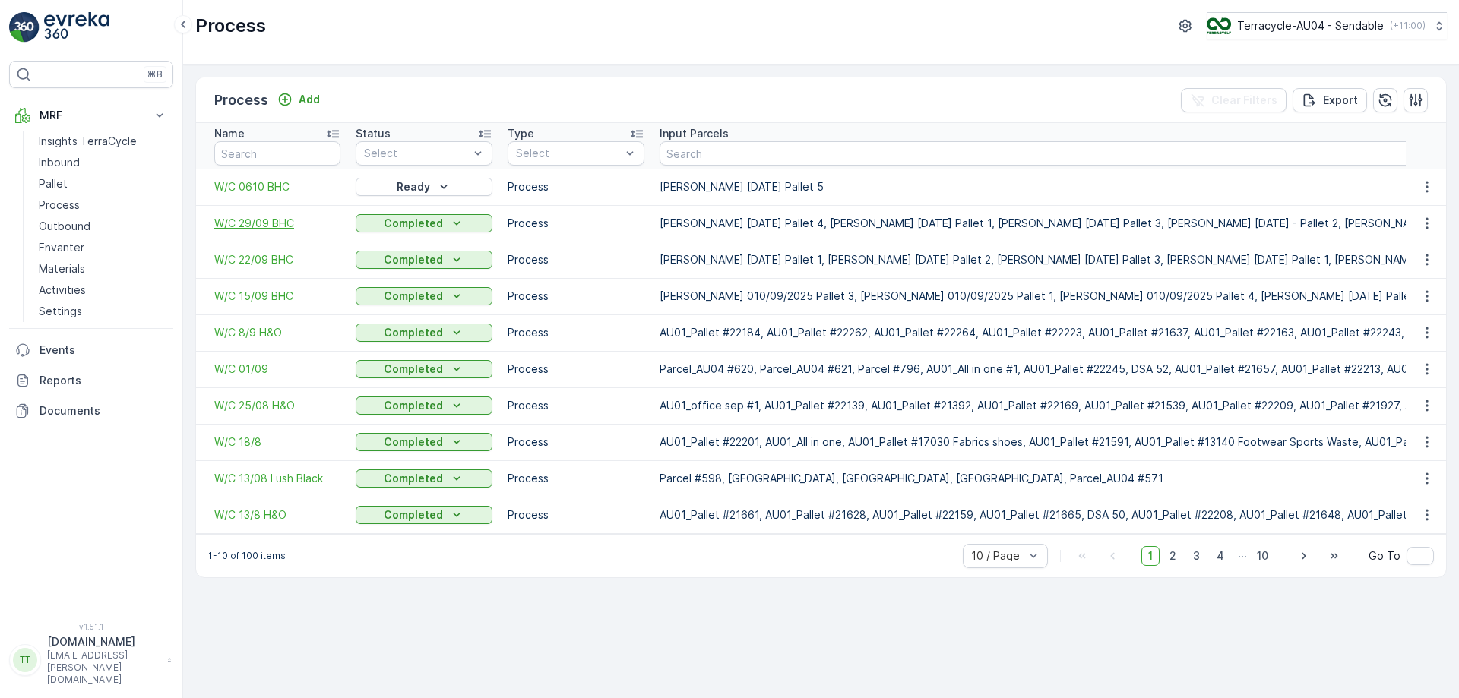
drag, startPoint x: 280, startPoint y: 228, endPoint x: 263, endPoint y: 224, distance: 17.9
click at [263, 224] on span "W/C 29/09 BHC" at bounding box center [277, 223] width 126 height 15
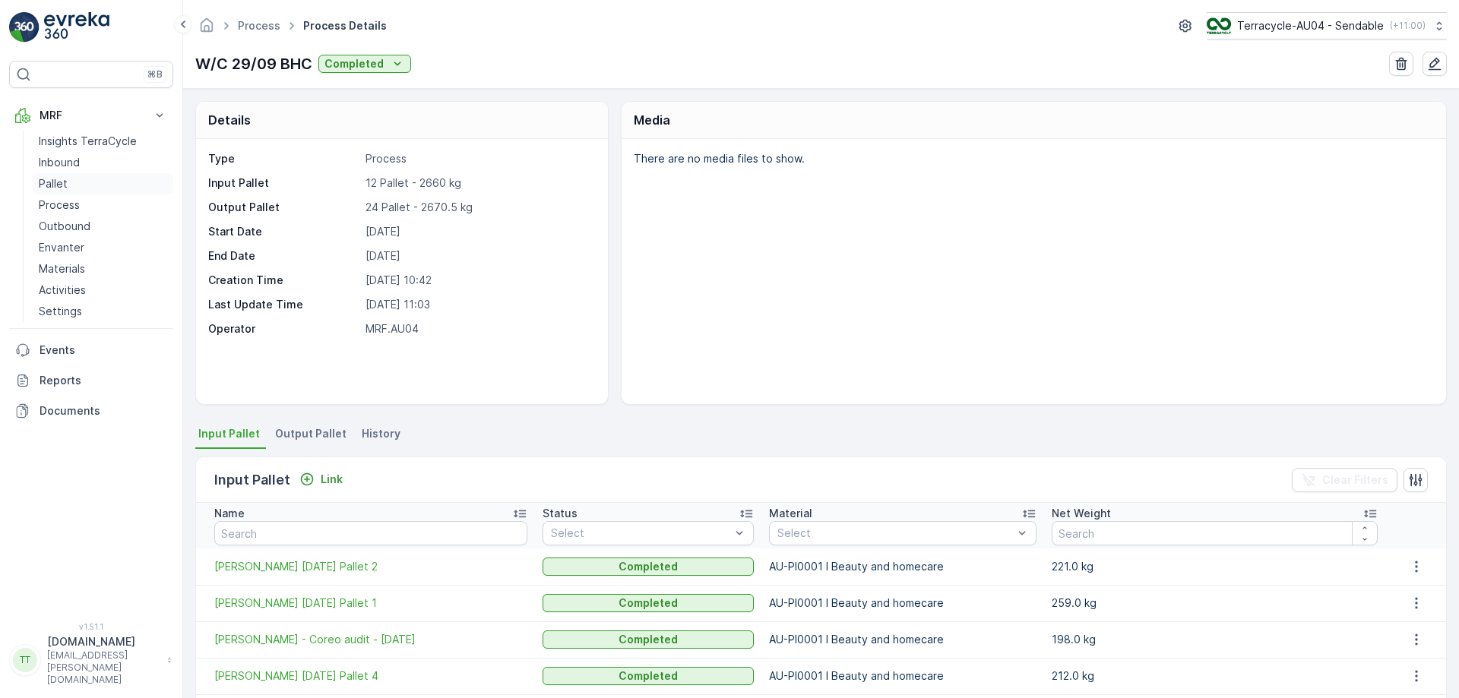
click at [55, 177] on p "Pallet" at bounding box center [53, 183] width 29 height 15
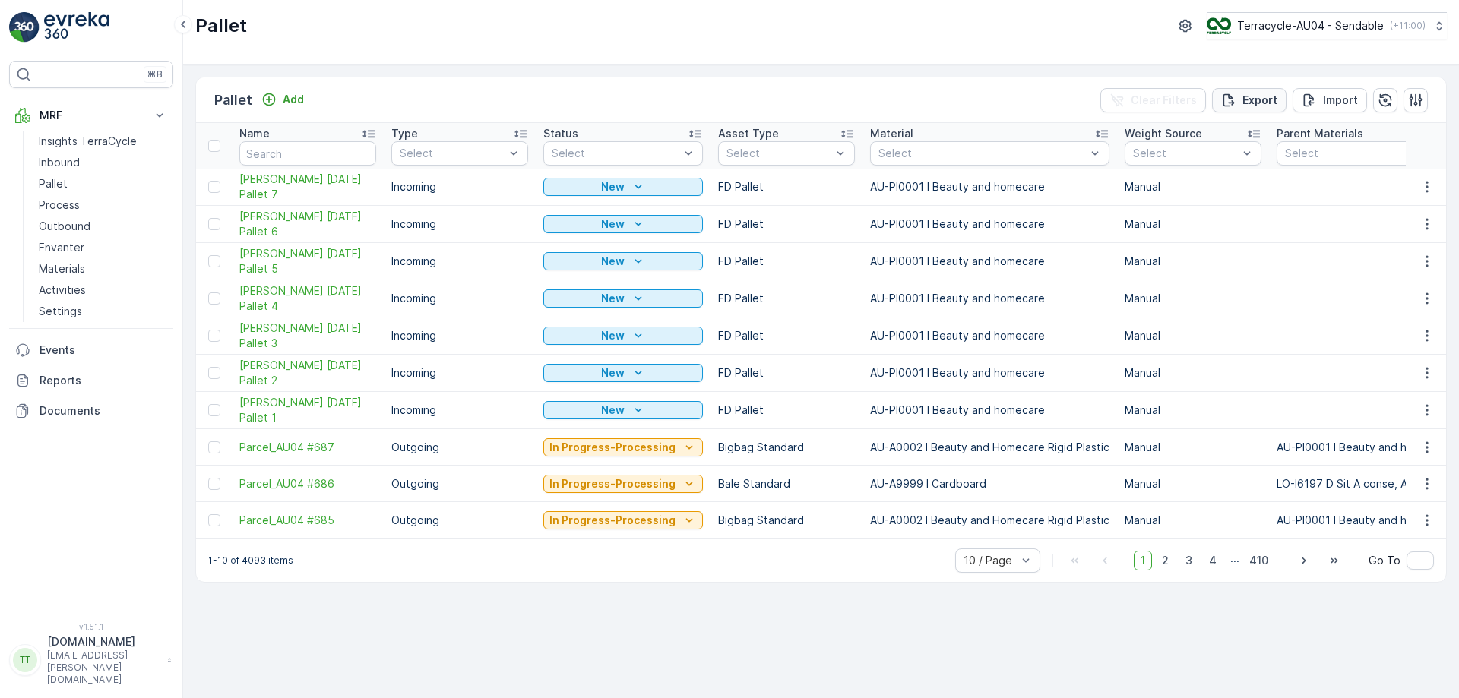
click at [1271, 90] on button "Export" at bounding box center [1249, 100] width 74 height 24
click at [1240, 93] on span "reports" at bounding box center [1322, 92] width 205 height 16
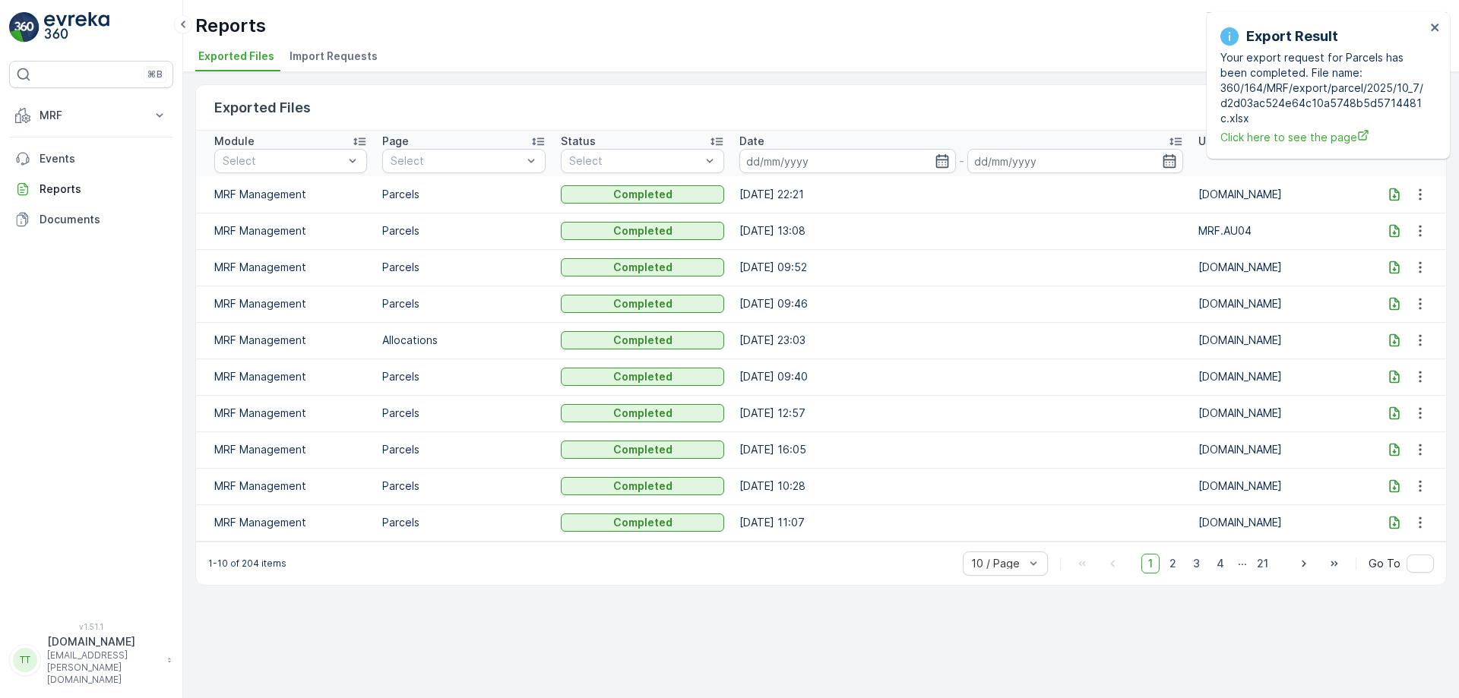
click at [1387, 190] on icon at bounding box center [1394, 194] width 15 height 15
